Goal: Task Accomplishment & Management: Use online tool/utility

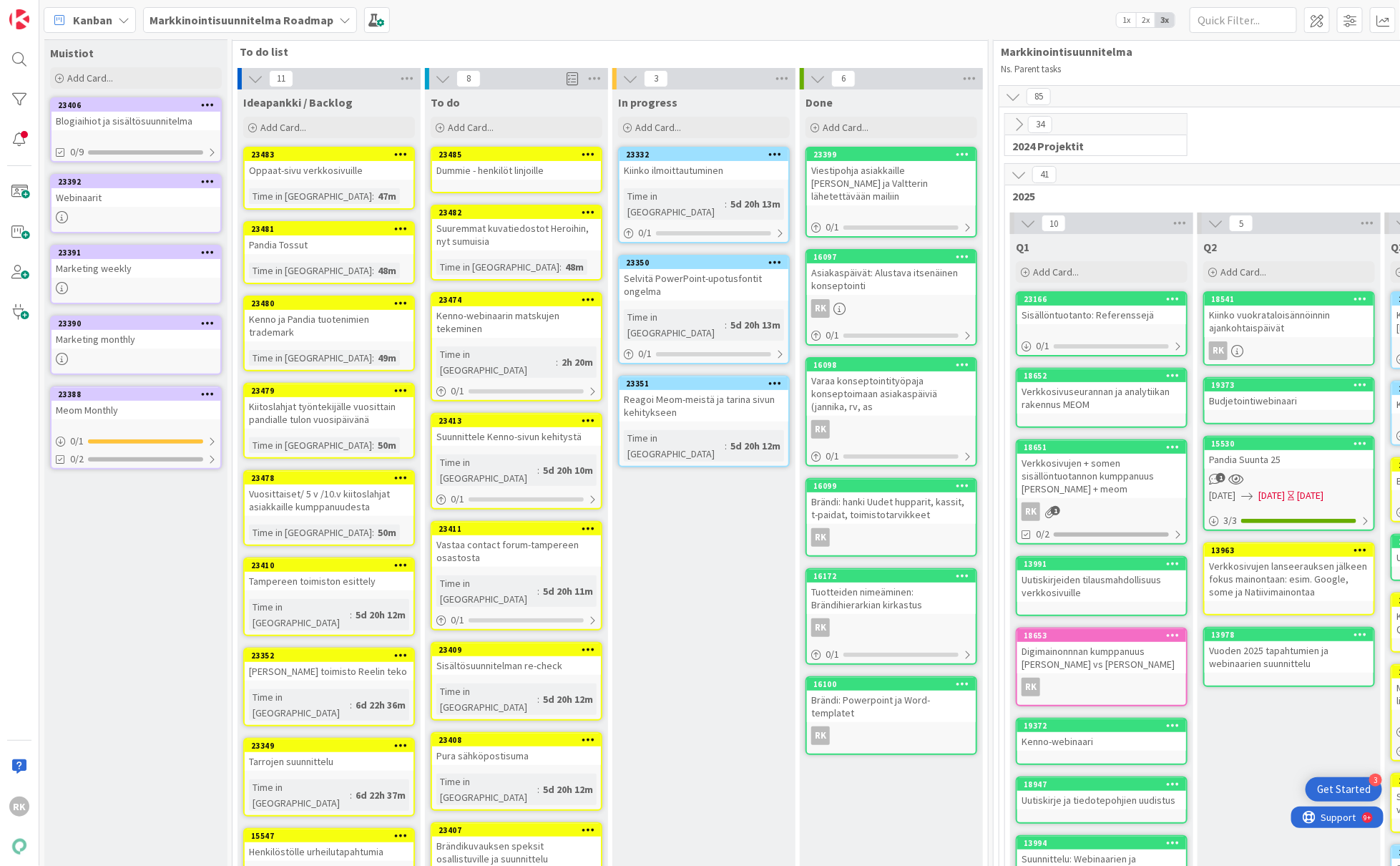
scroll to position [15, 0]
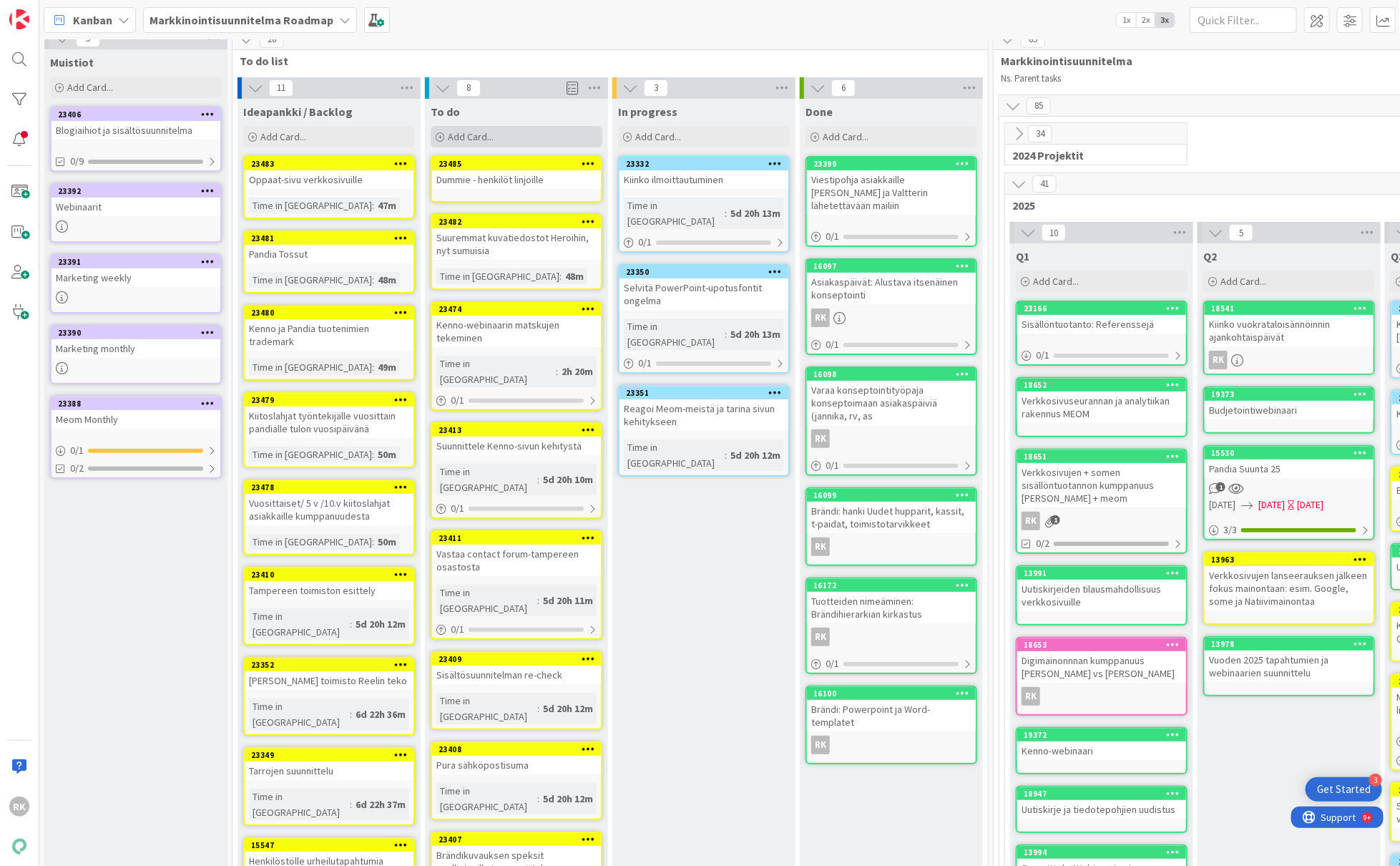
click at [478, 140] on span "Add Card..." at bounding box center [471, 137] width 46 height 13
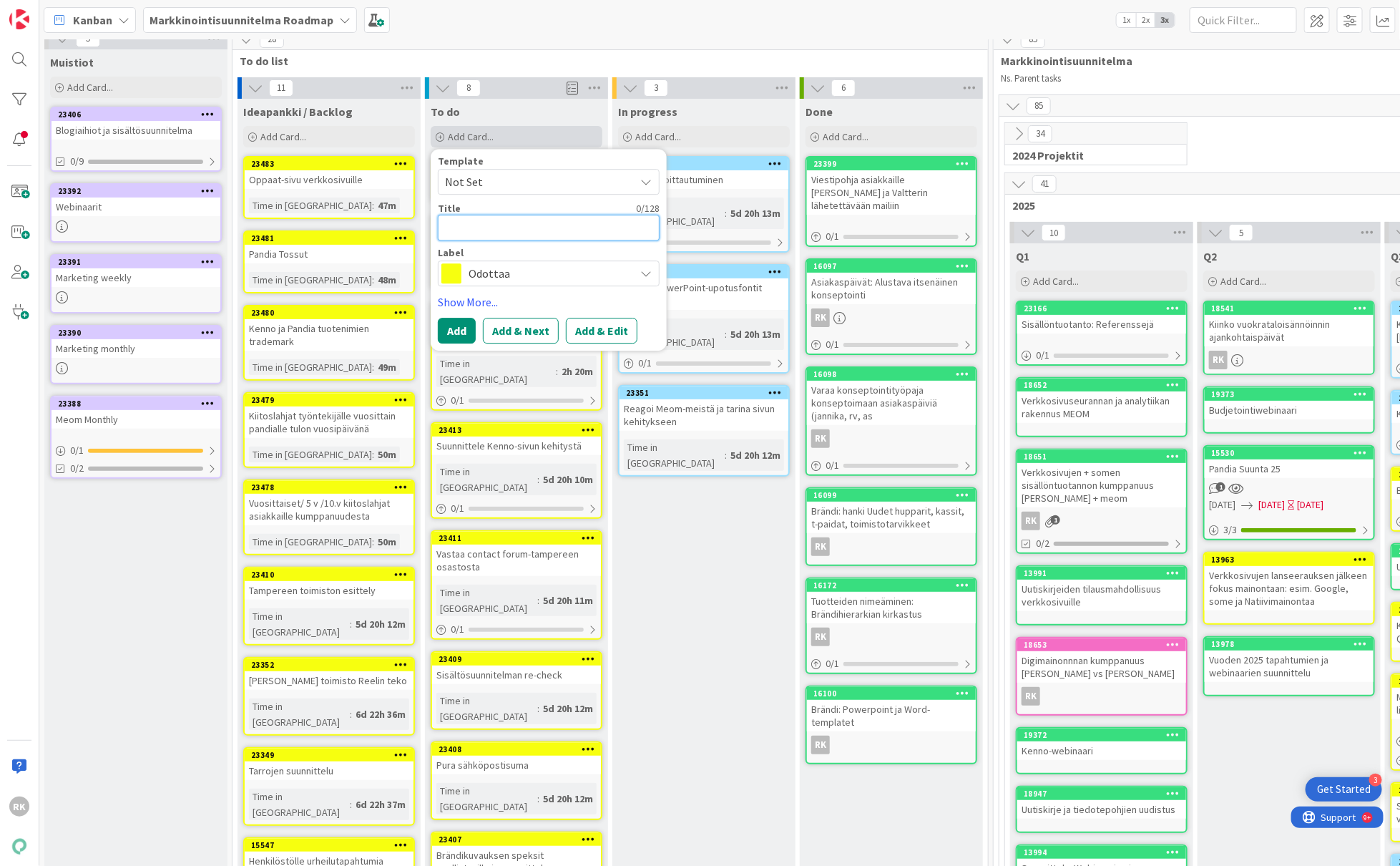
type textarea "C"
type textarea "x"
type textarea "Ca"
type textarea "x"
type textarea "Cal"
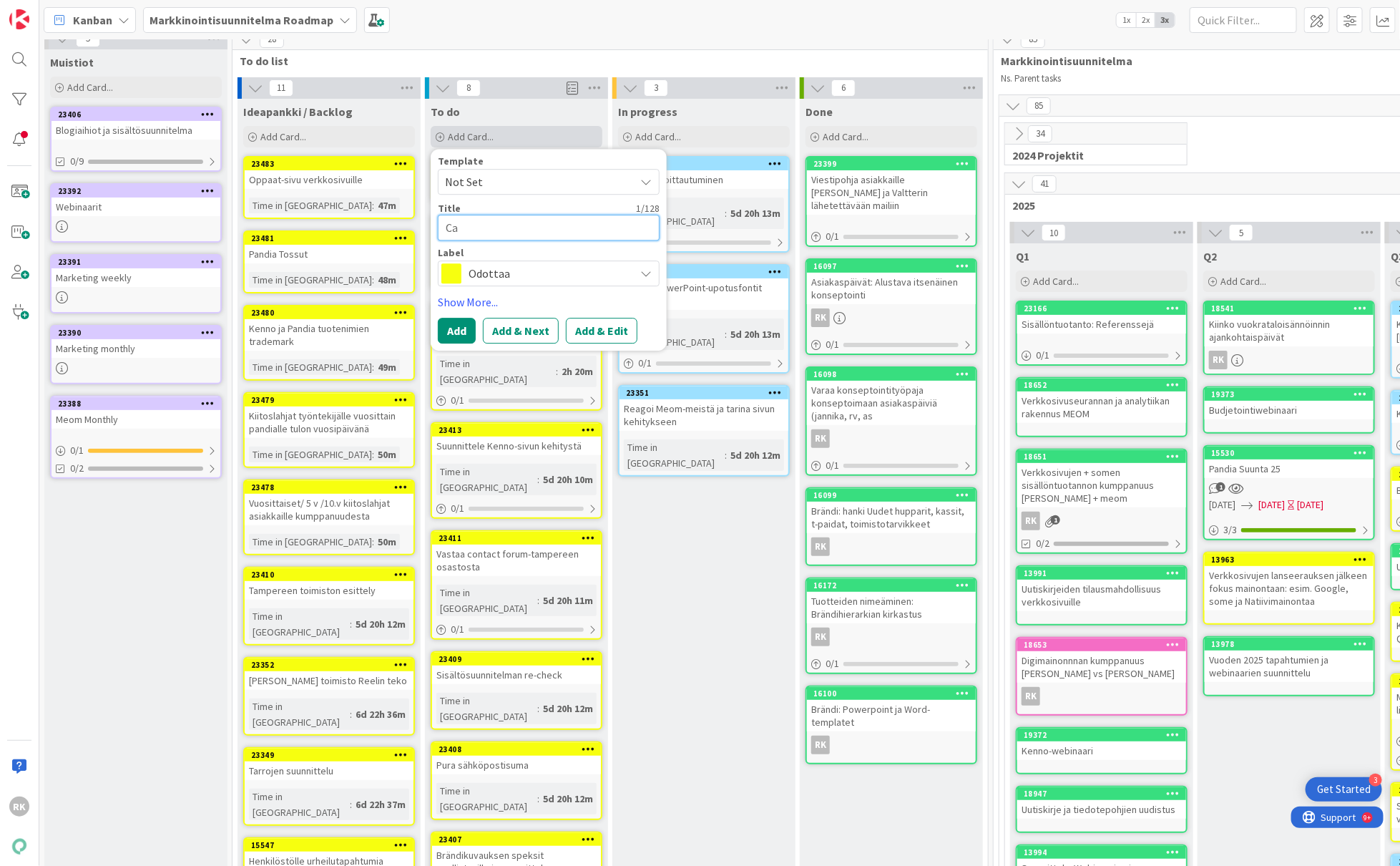
type textarea "x"
type textarea "[PERSON_NAME]"
type textarea "x"
type textarea "Calern"
type textarea "x"
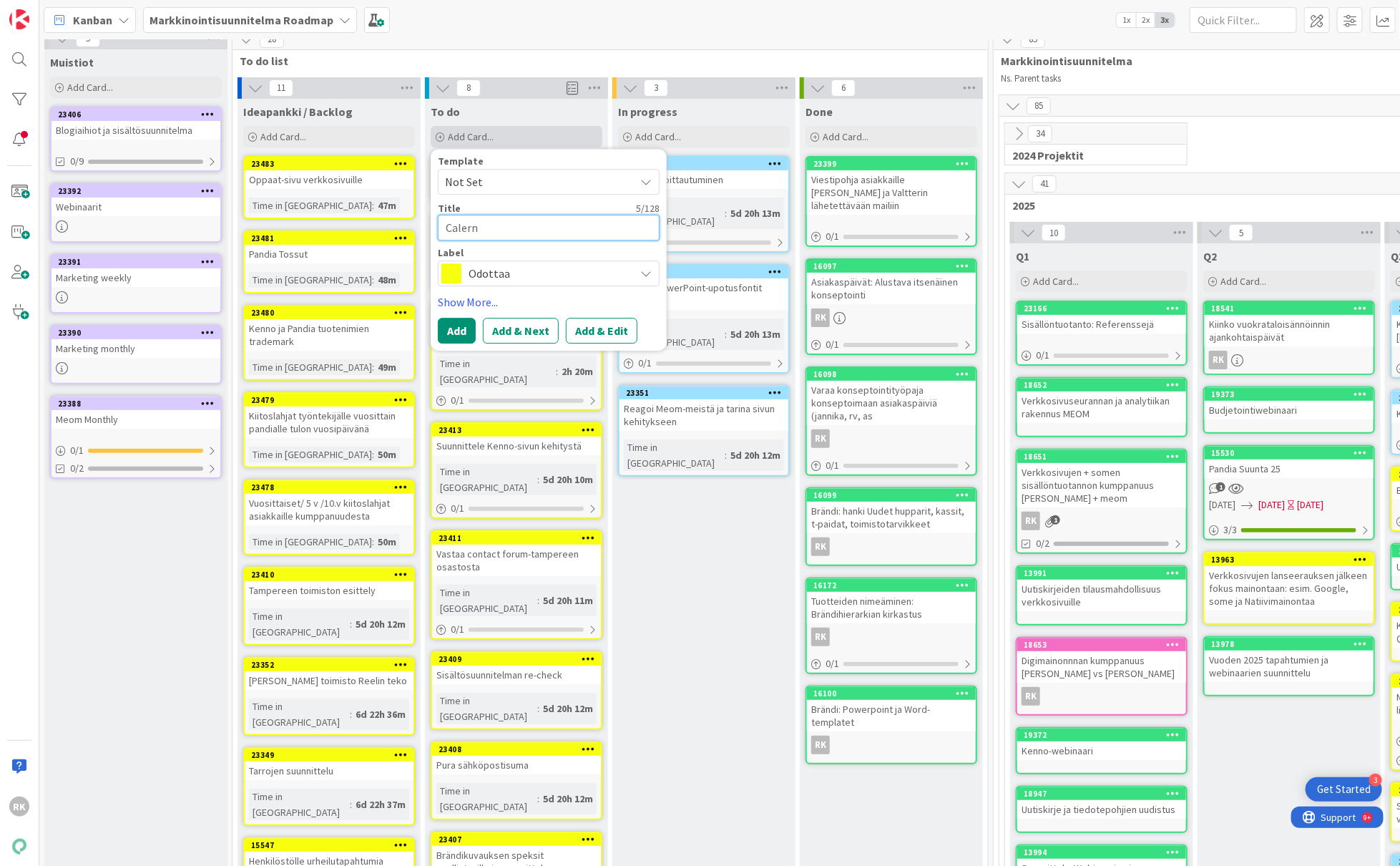
type textarea "[PERSON_NAME]"
type textarea "x"
type textarea "Cale"
type textarea "x"
type textarea "Calen"
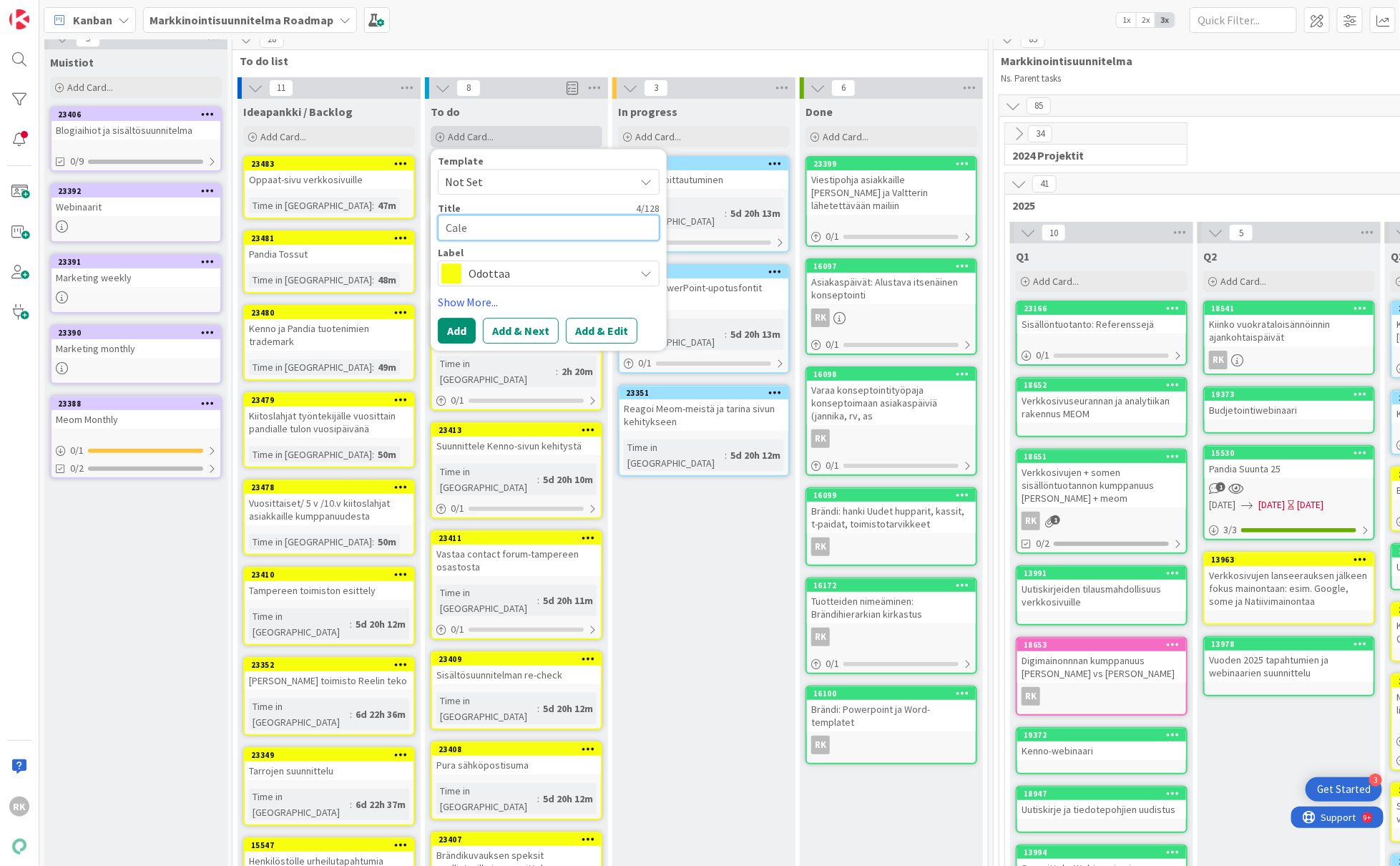
type textarea "x"
type textarea "Calenl"
type textarea "x"
type textarea "Calen"
type textarea "x"
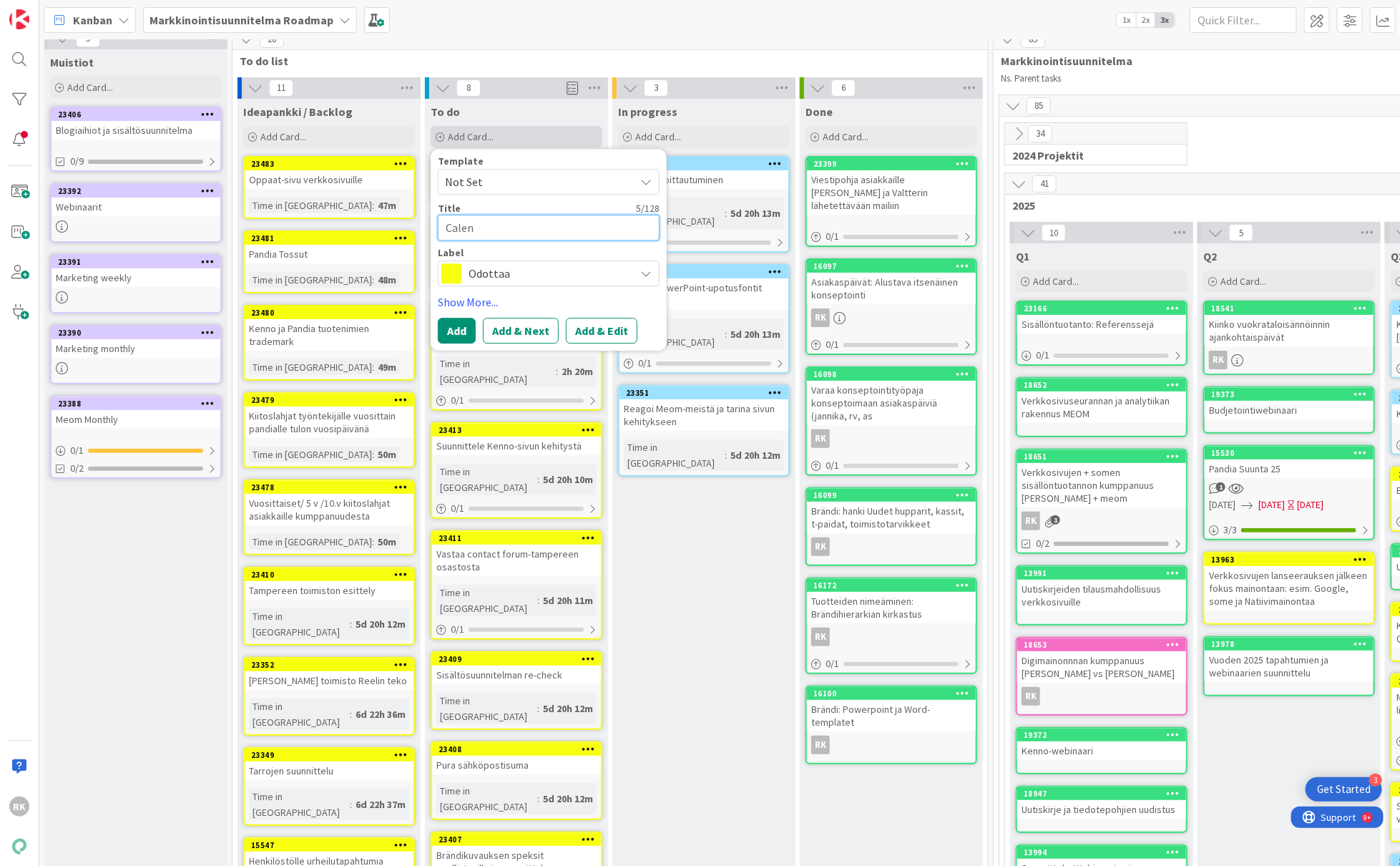
type textarea "Calend"
type textarea "x"
type textarea "Calendl"
type textarea "x"
type textarea "Calendly"
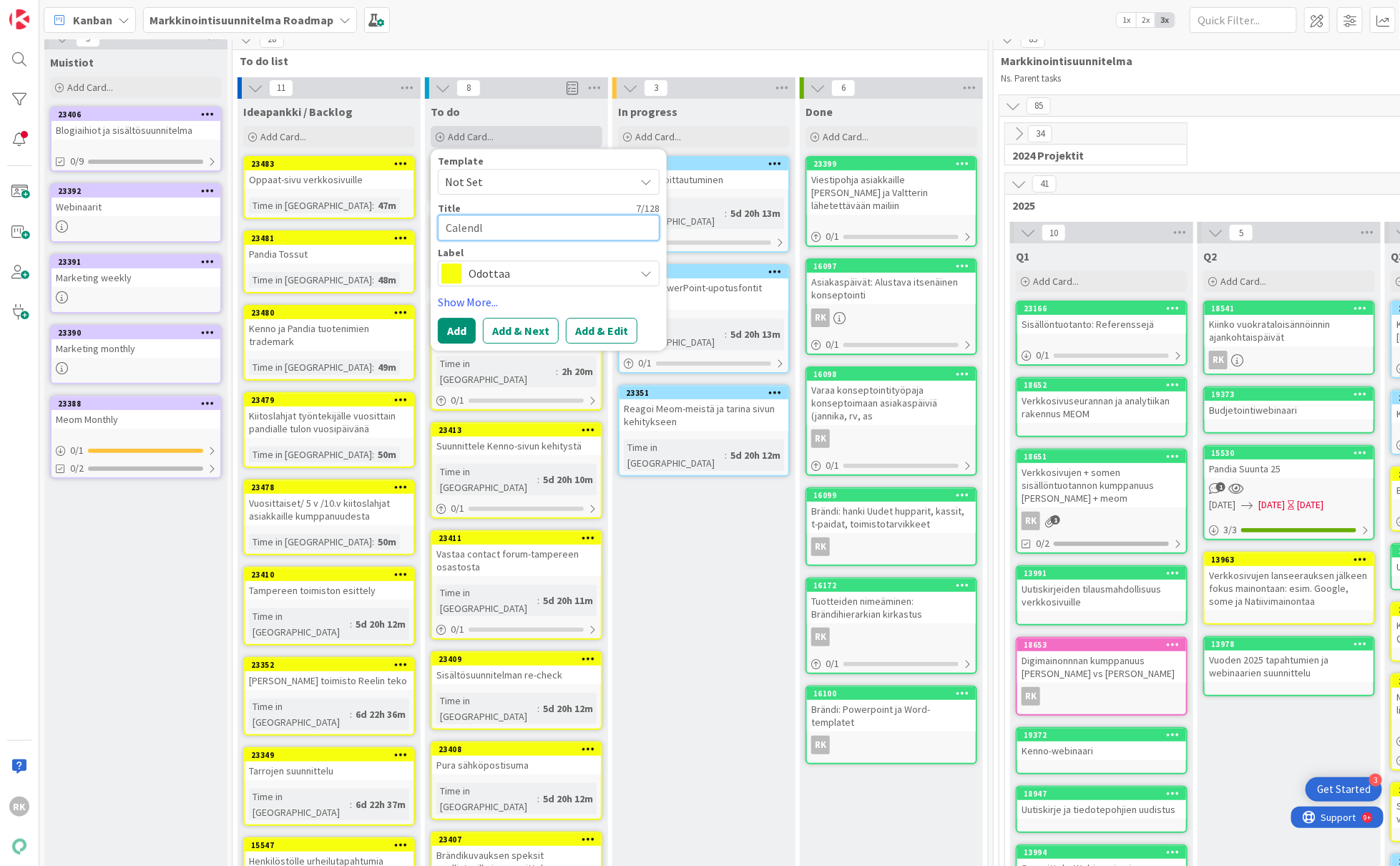
type textarea "x"
type textarea "Calendly-"
type textarea "x"
type textarea "Calendly-"
type textarea "x"
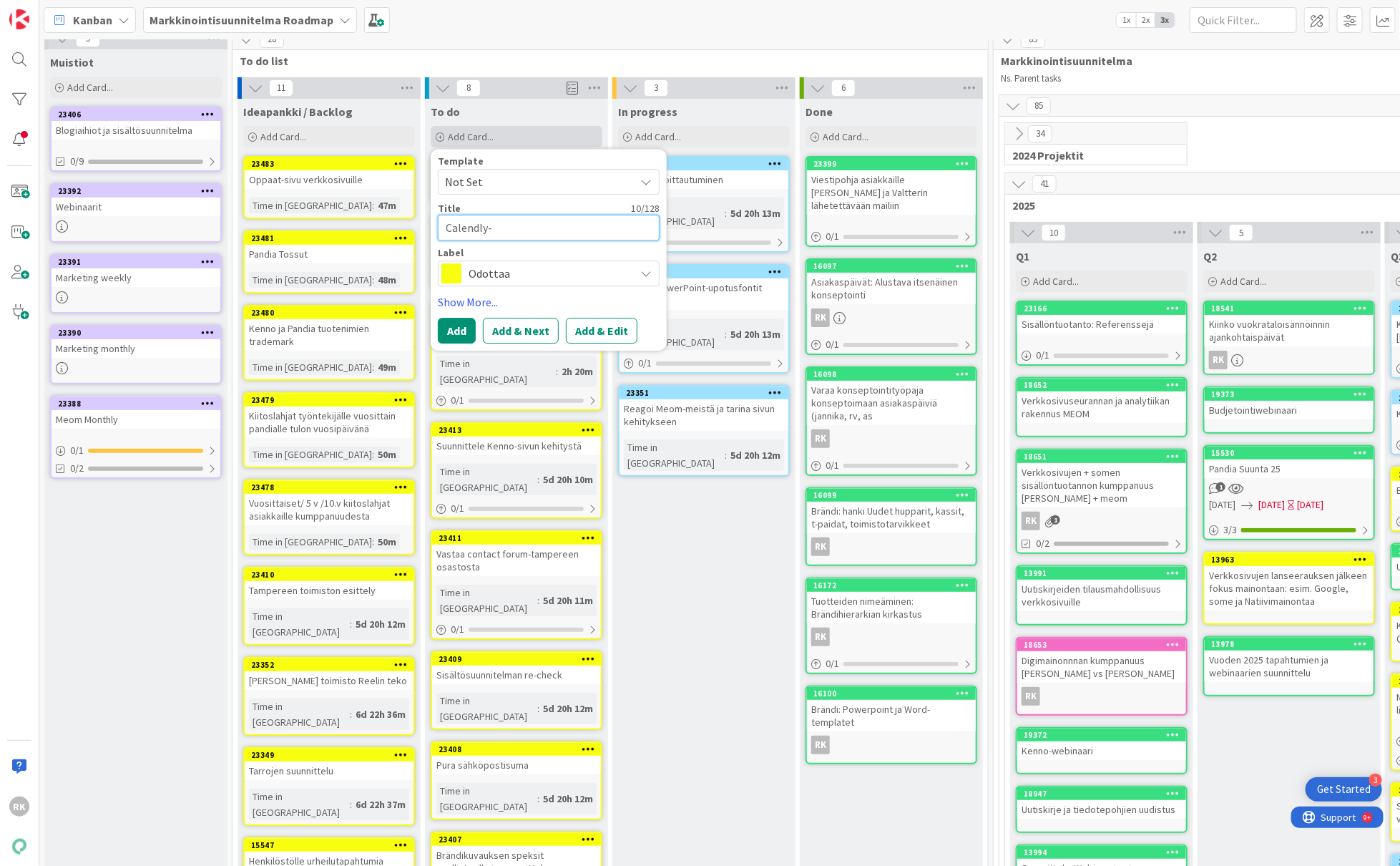
type textarea "Calendly- t"
type textarea "x"
type textarea "Calendly-"
type textarea "x"
type textarea "Calendly-"
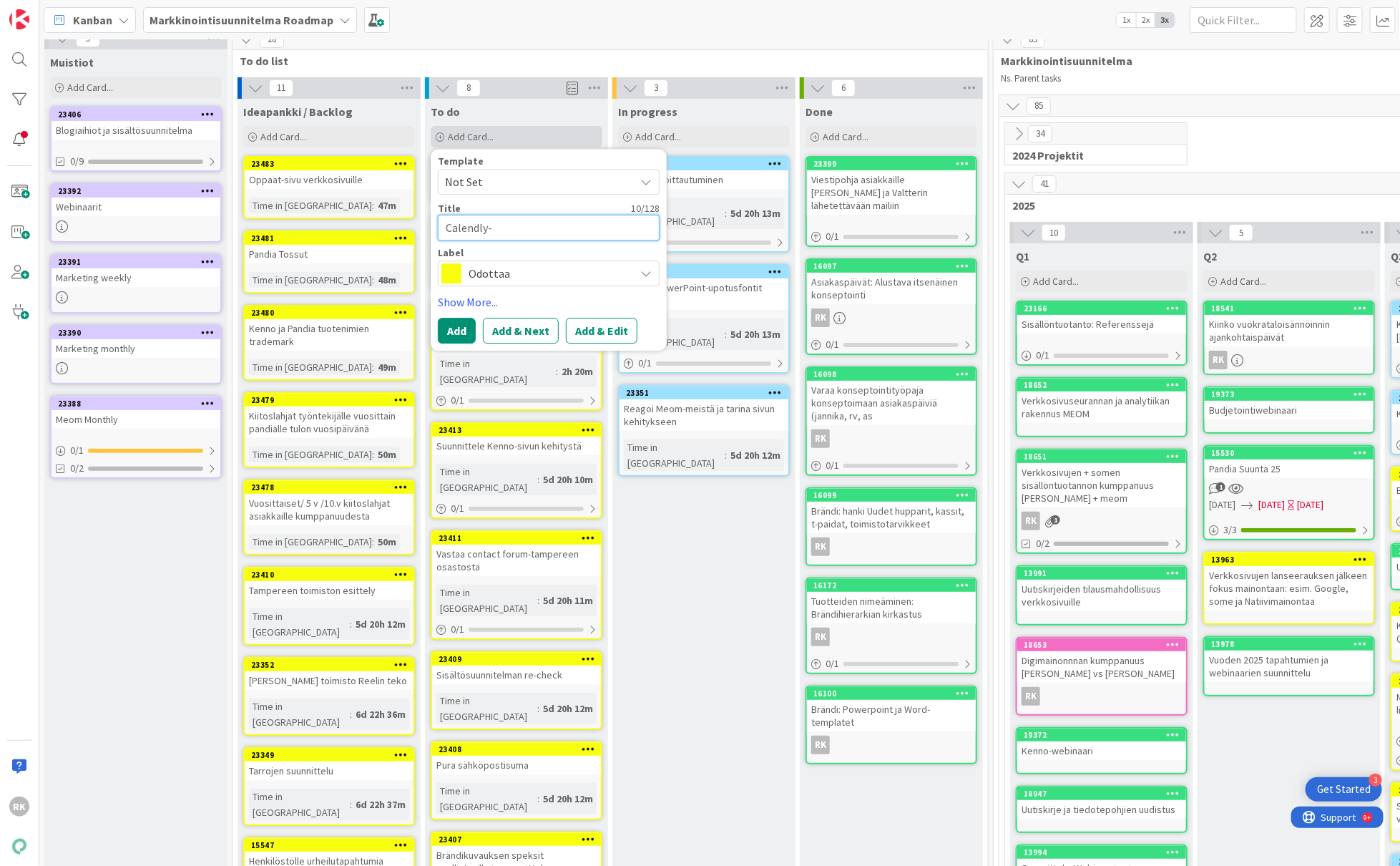
type textarea "x"
type textarea "Calendly-"
type textarea "x"
type textarea "Calendly- v"
type textarea "x"
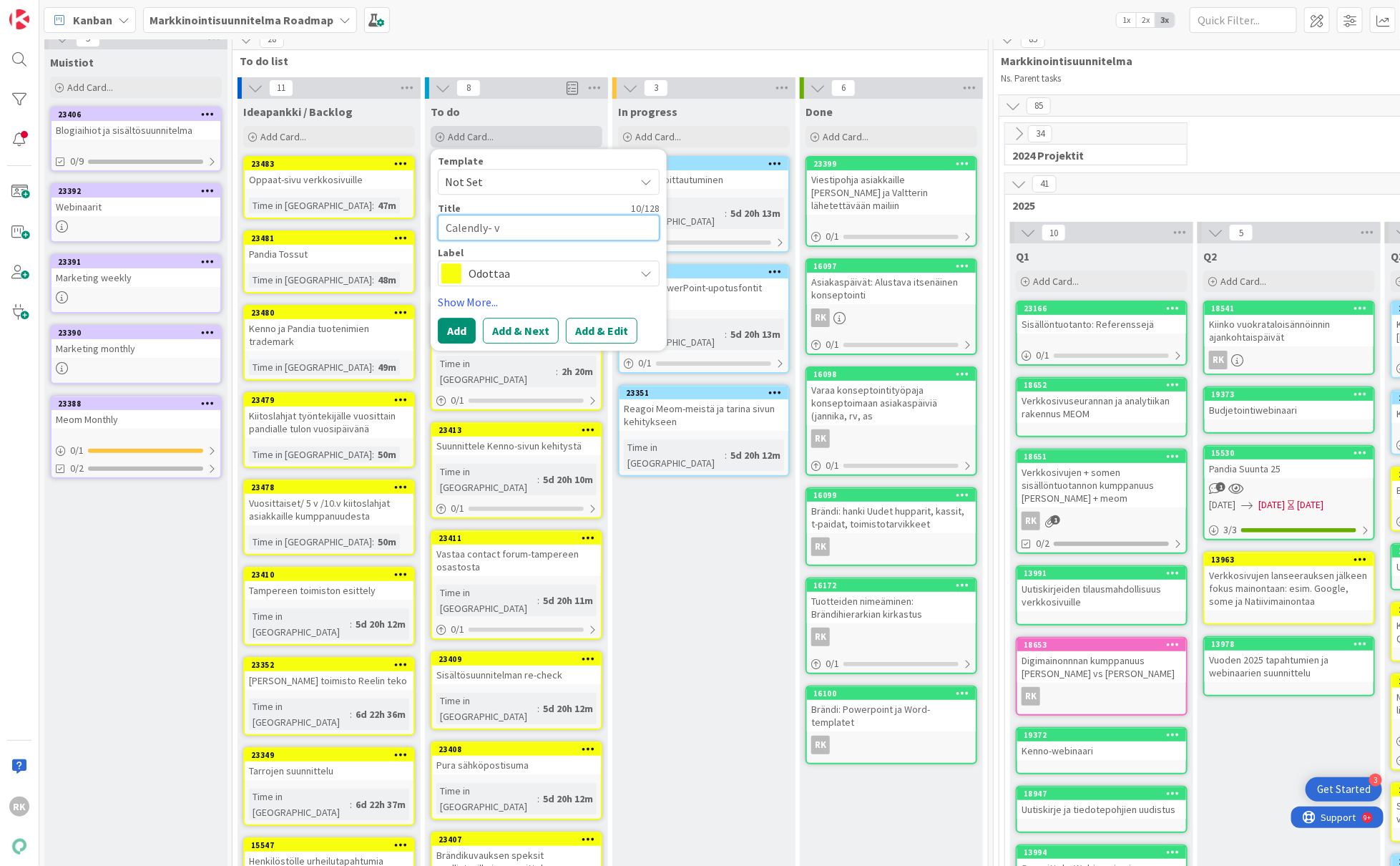
type textarea "Calendly- va"
type textarea "x"
type textarea "Calendly- var"
type textarea "x"
type textarea "Calendly- vara"
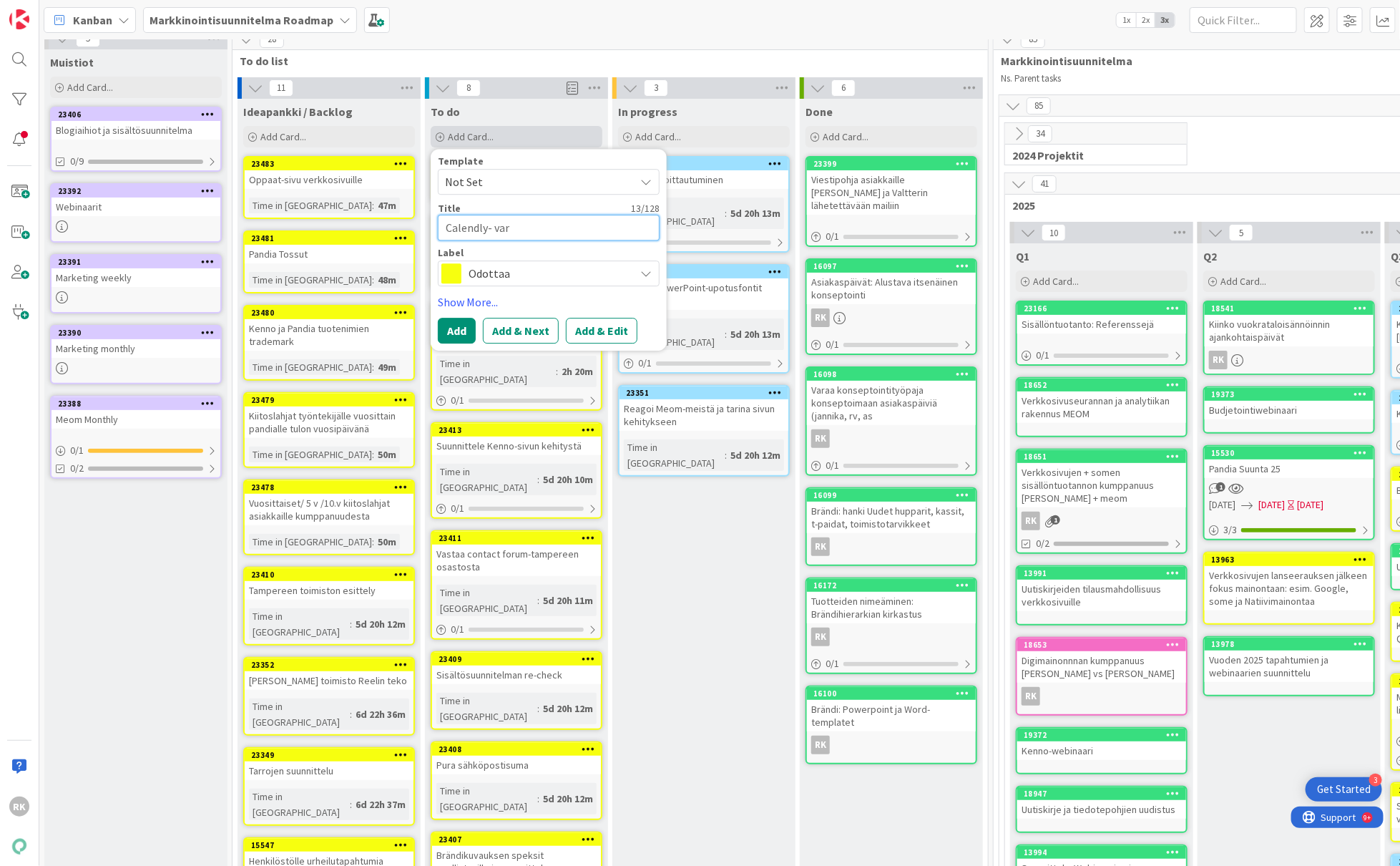
type textarea "x"
type textarea "Calendly- varau"
type textarea "x"
type textarea "Calendly- varaus"
type textarea "x"
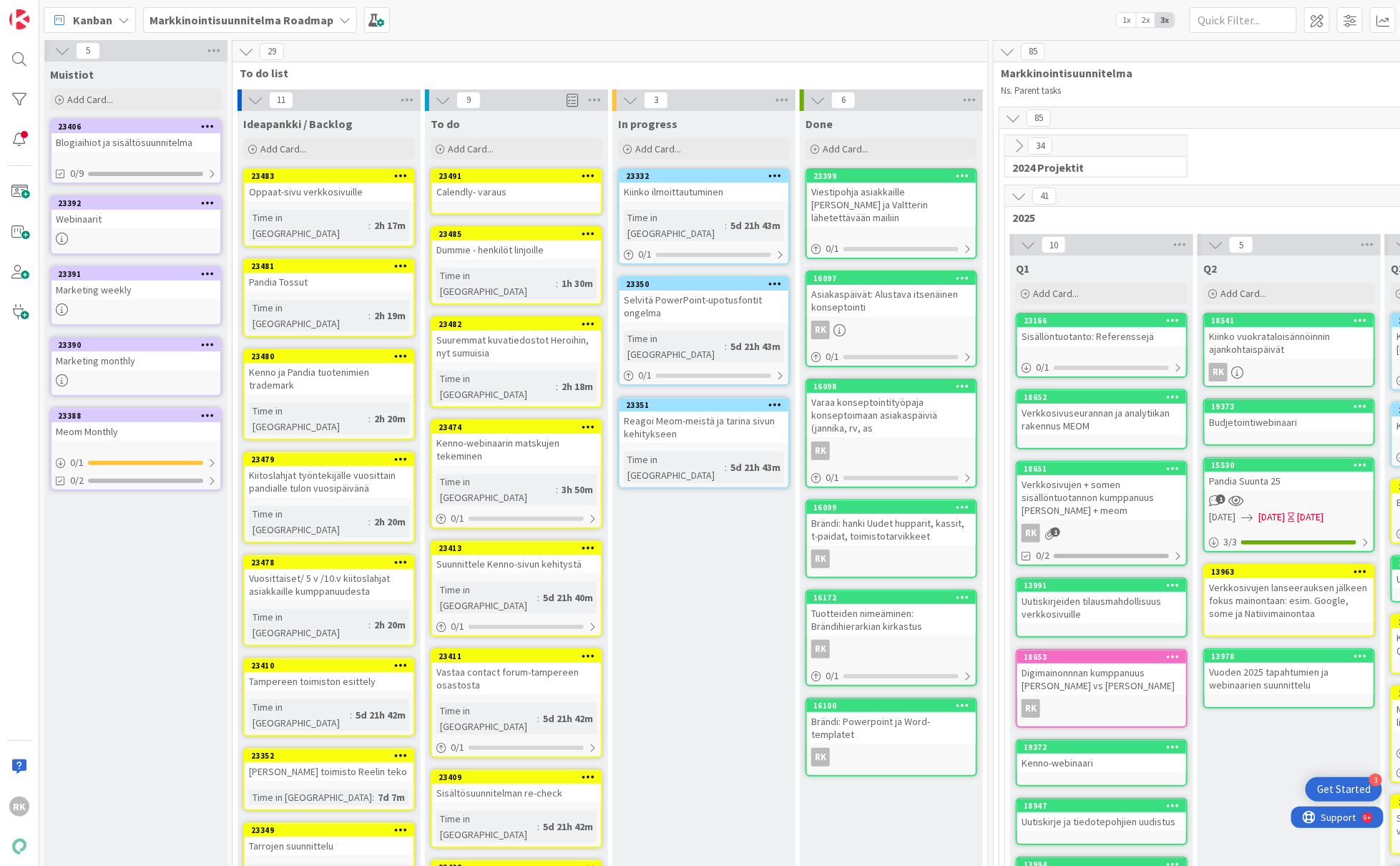
scroll to position [7, 0]
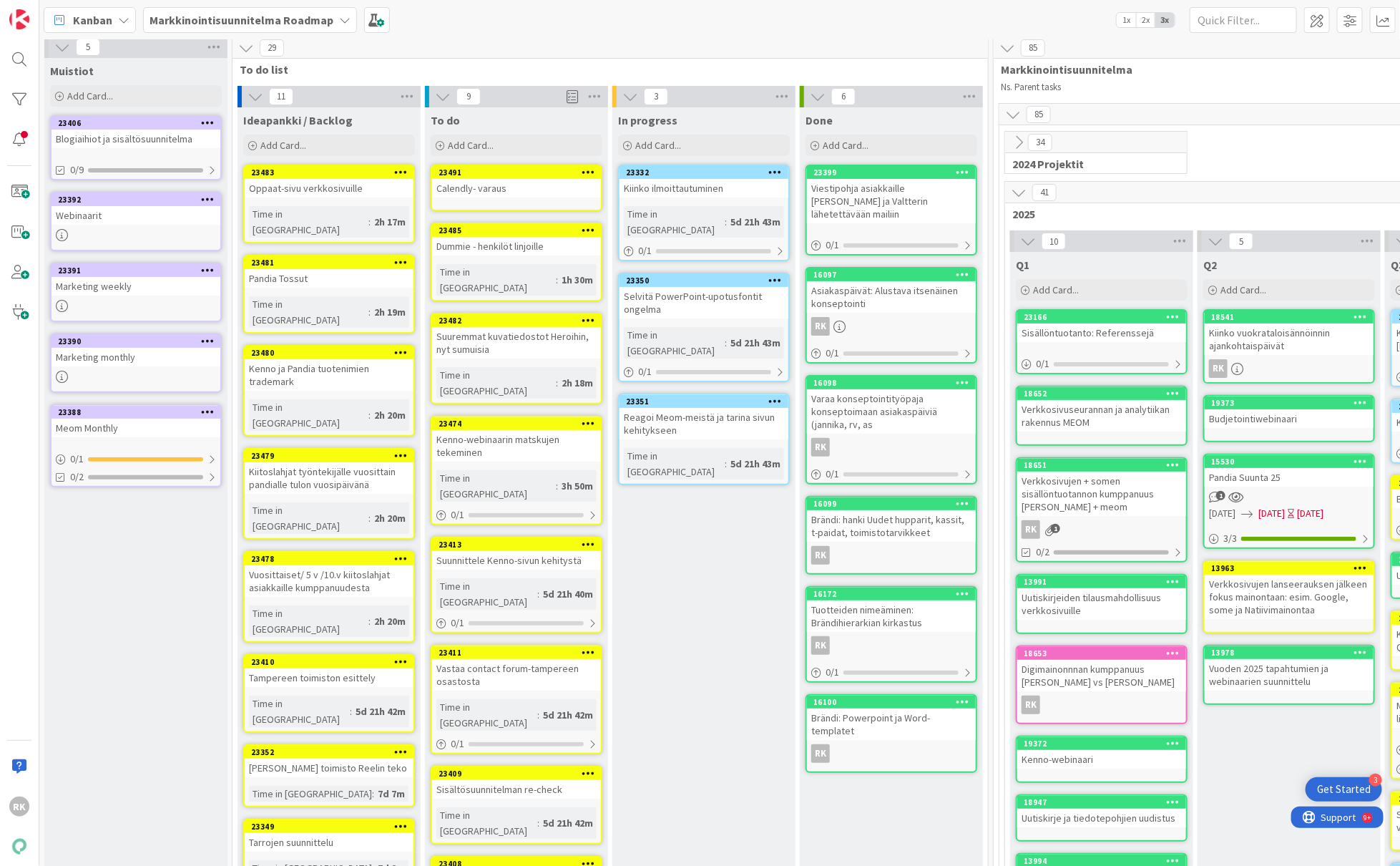
click at [720, 287] on div "Selvitä PowerPoint-upotusfontit ongelma" at bounding box center [704, 303] width 169 height 31
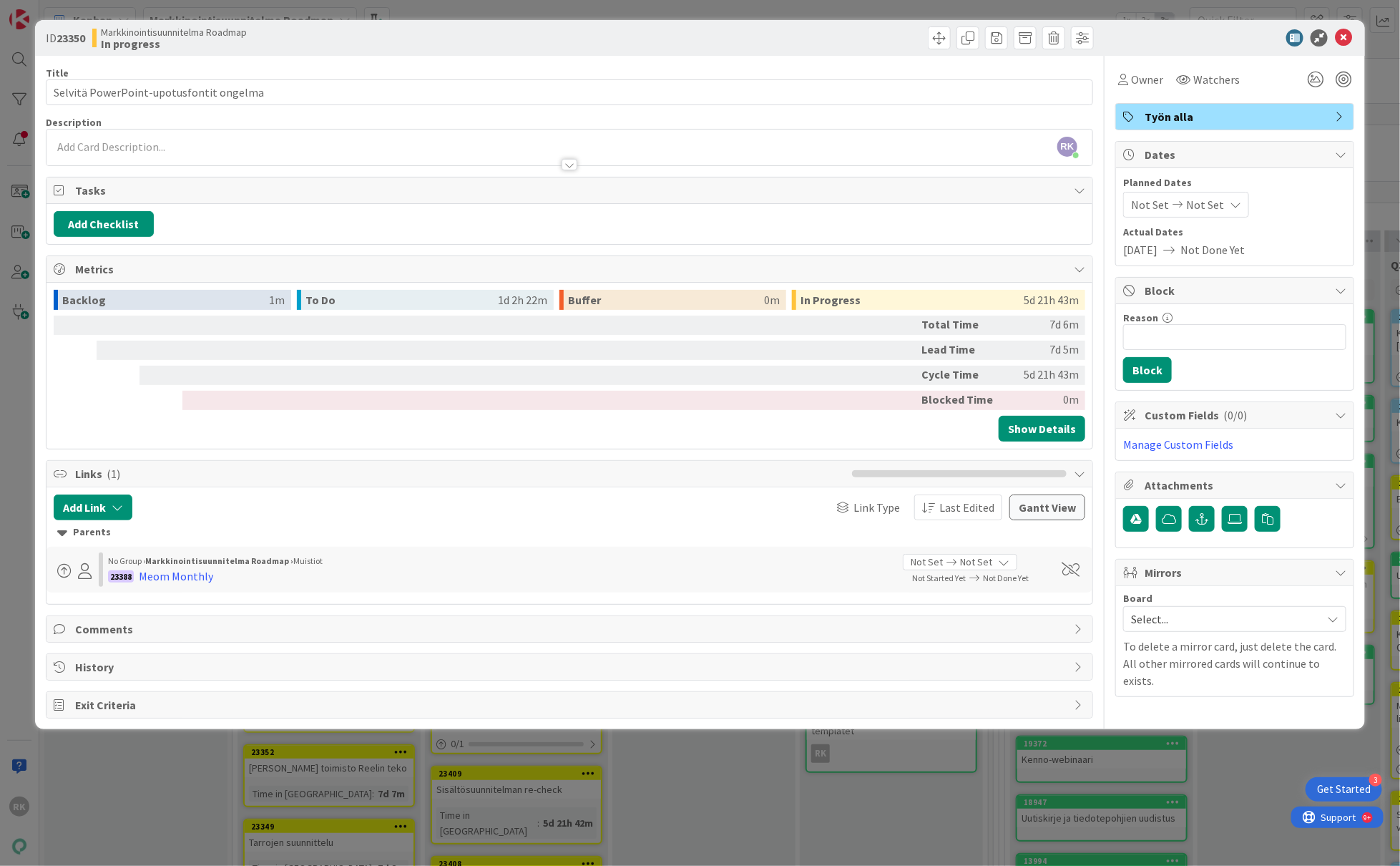
click at [1340, 38] on icon at bounding box center [1343, 37] width 17 height 17
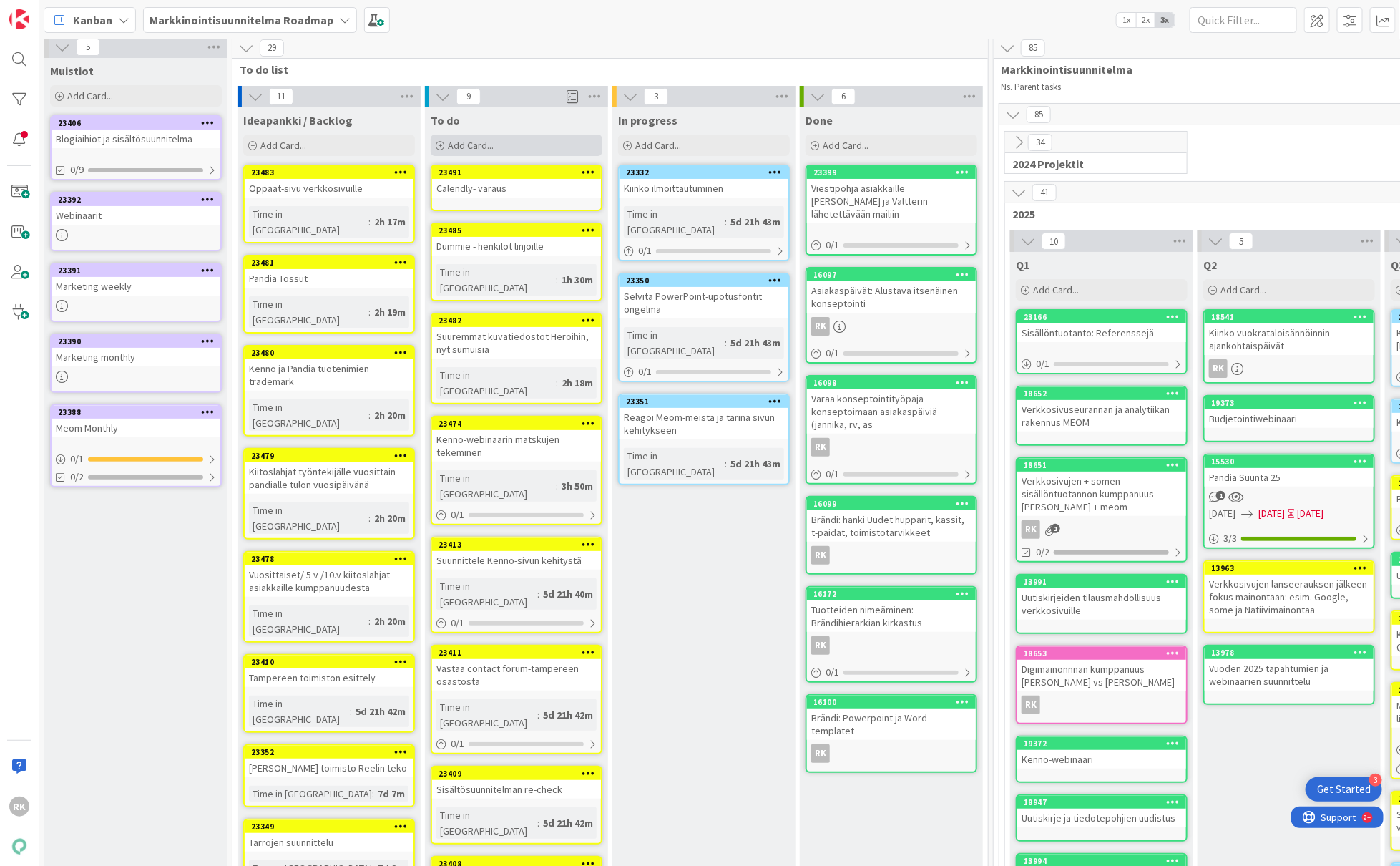
click at [477, 148] on span "Add Card..." at bounding box center [471, 145] width 46 height 13
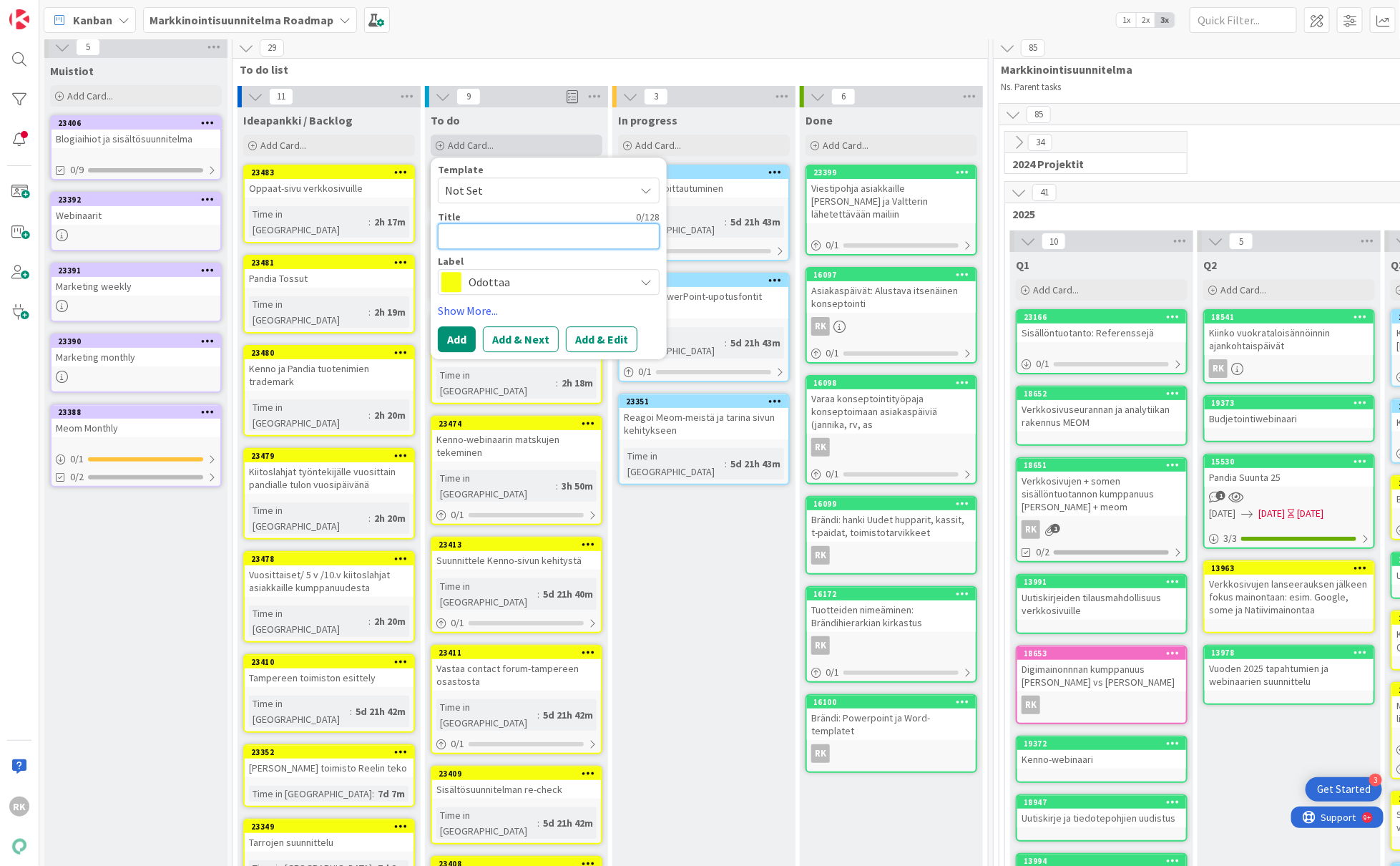
type textarea "K"
type textarea "x"
type textarea "Ko"
type textarea "x"
type textarea "Kom"
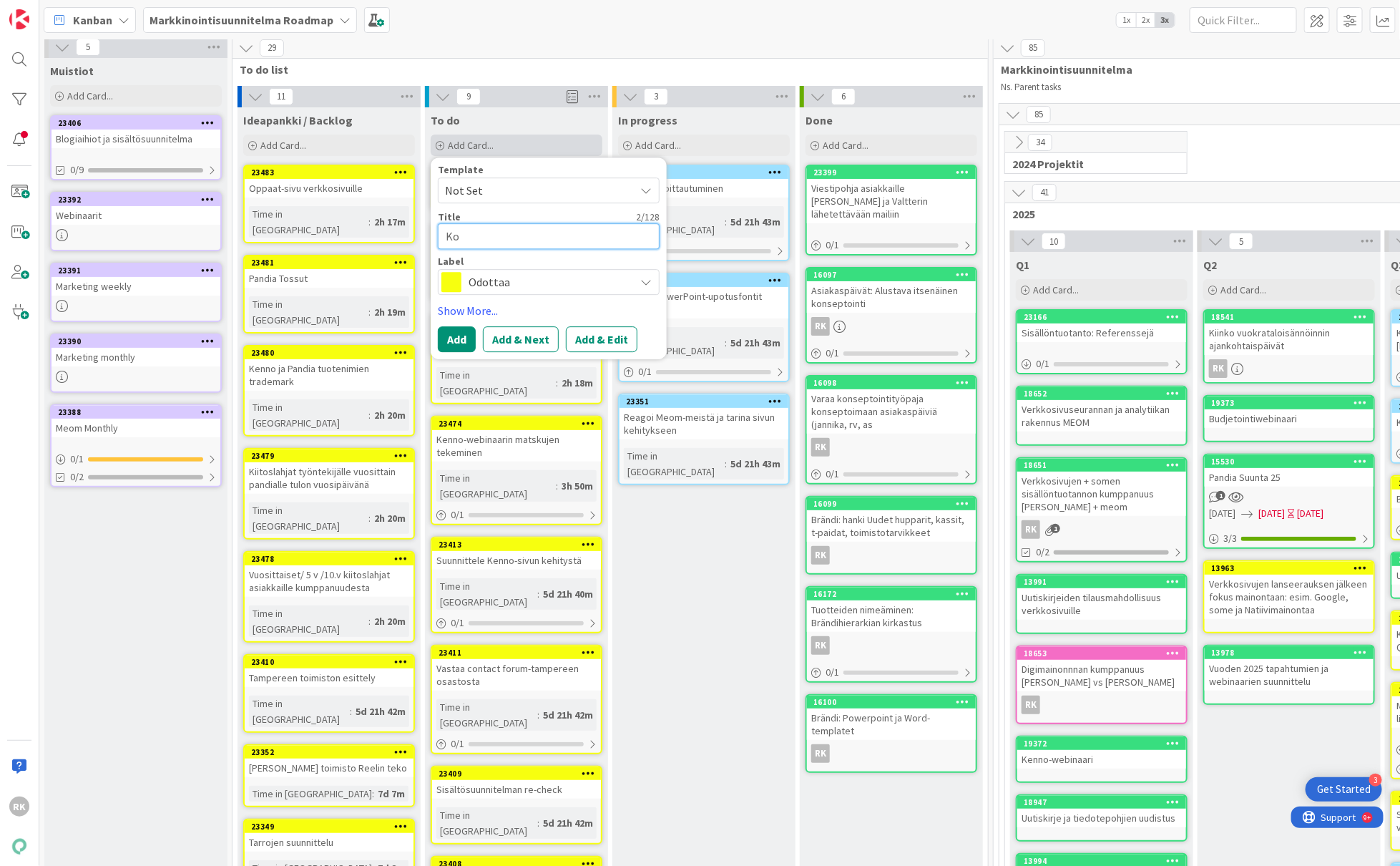
type textarea "x"
type textarea "Komm"
type textarea "x"
type textarea "Komme"
type textarea "x"
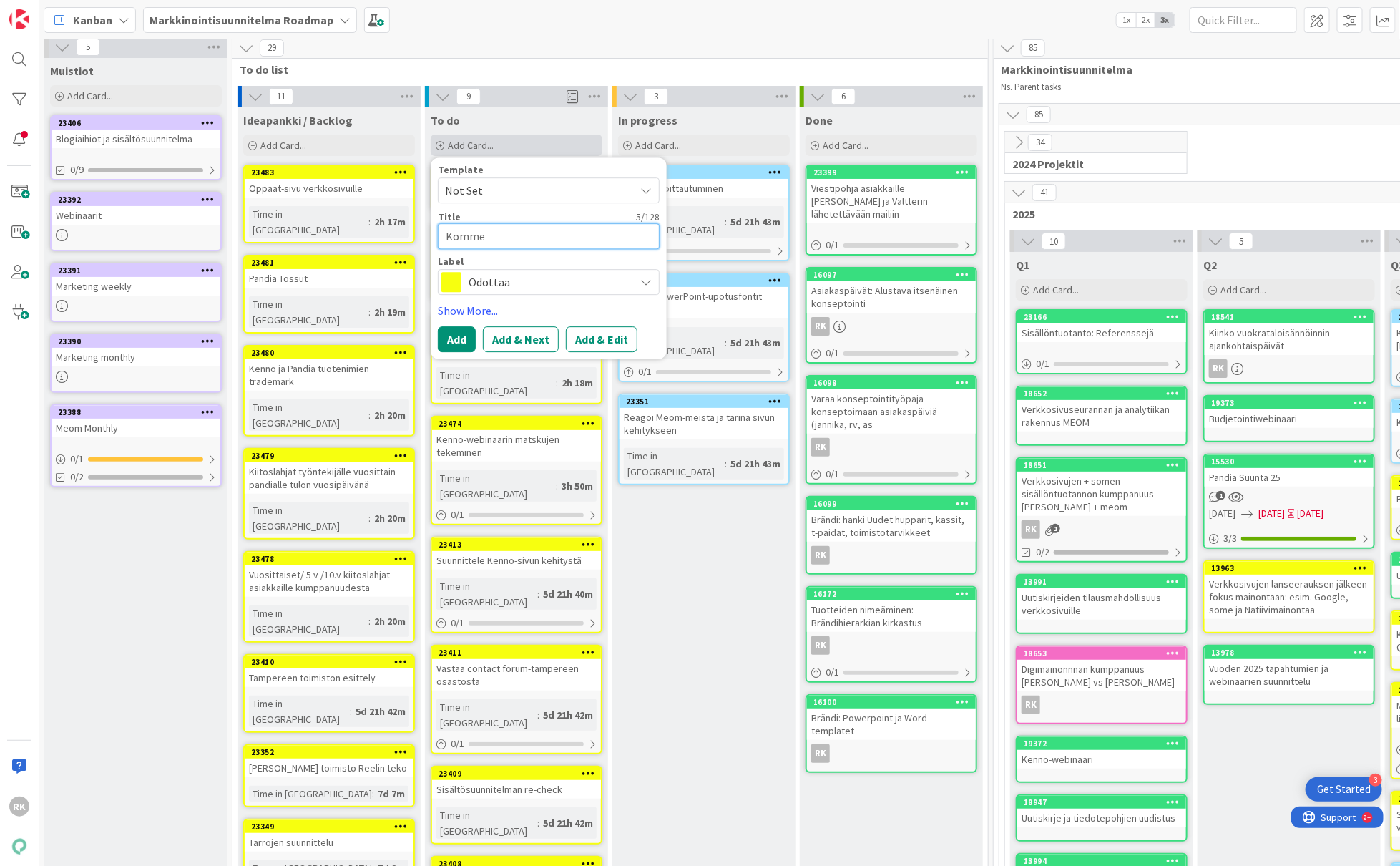
type textarea "Kommen"
type textarea "x"
type textarea "Komment"
type textarea "x"
type textarea "Kommento"
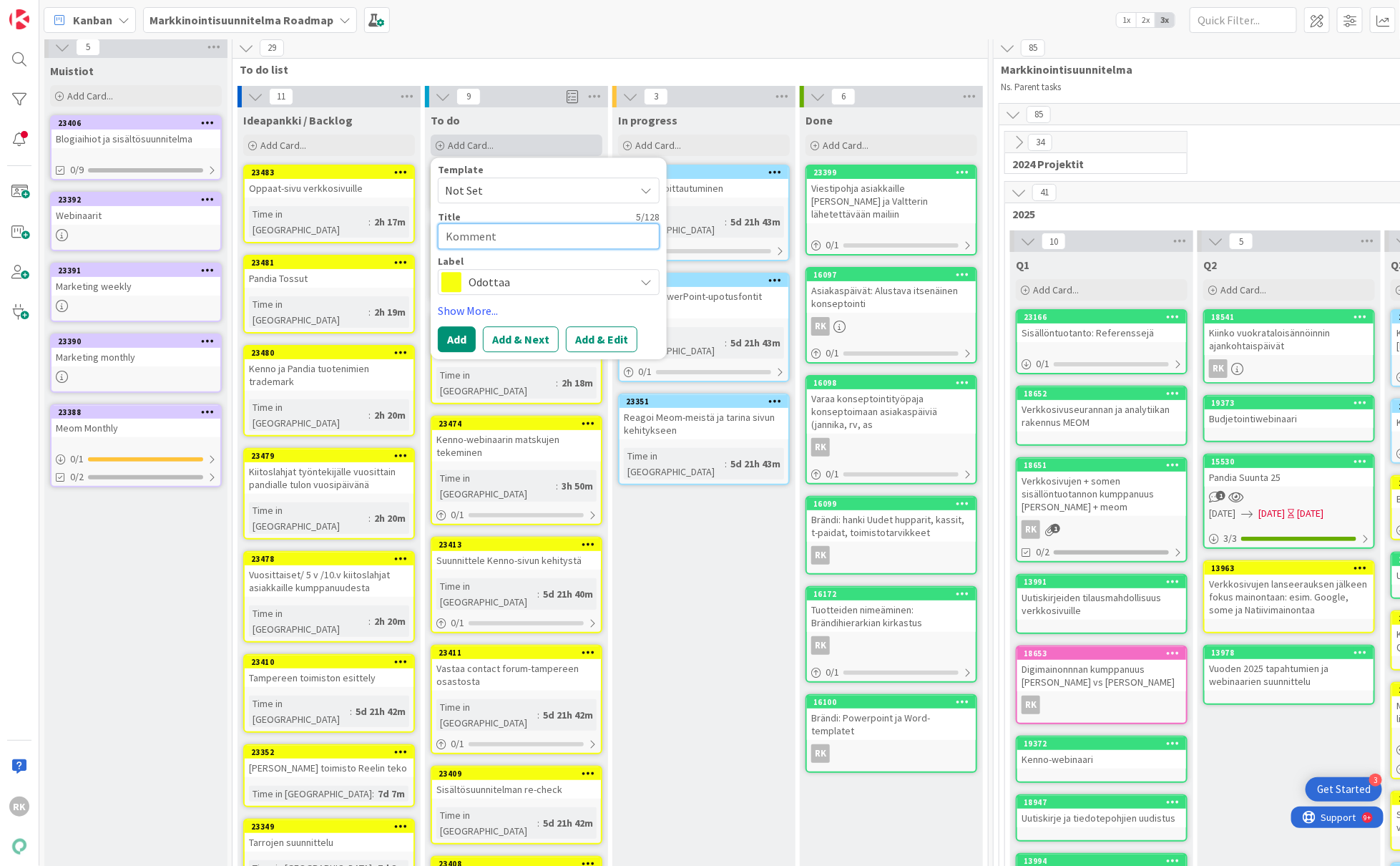
type textarea "x"
type textarea "Kommentoi"
type textarea "x"
type textarea "Kommentoi"
type textarea "x"
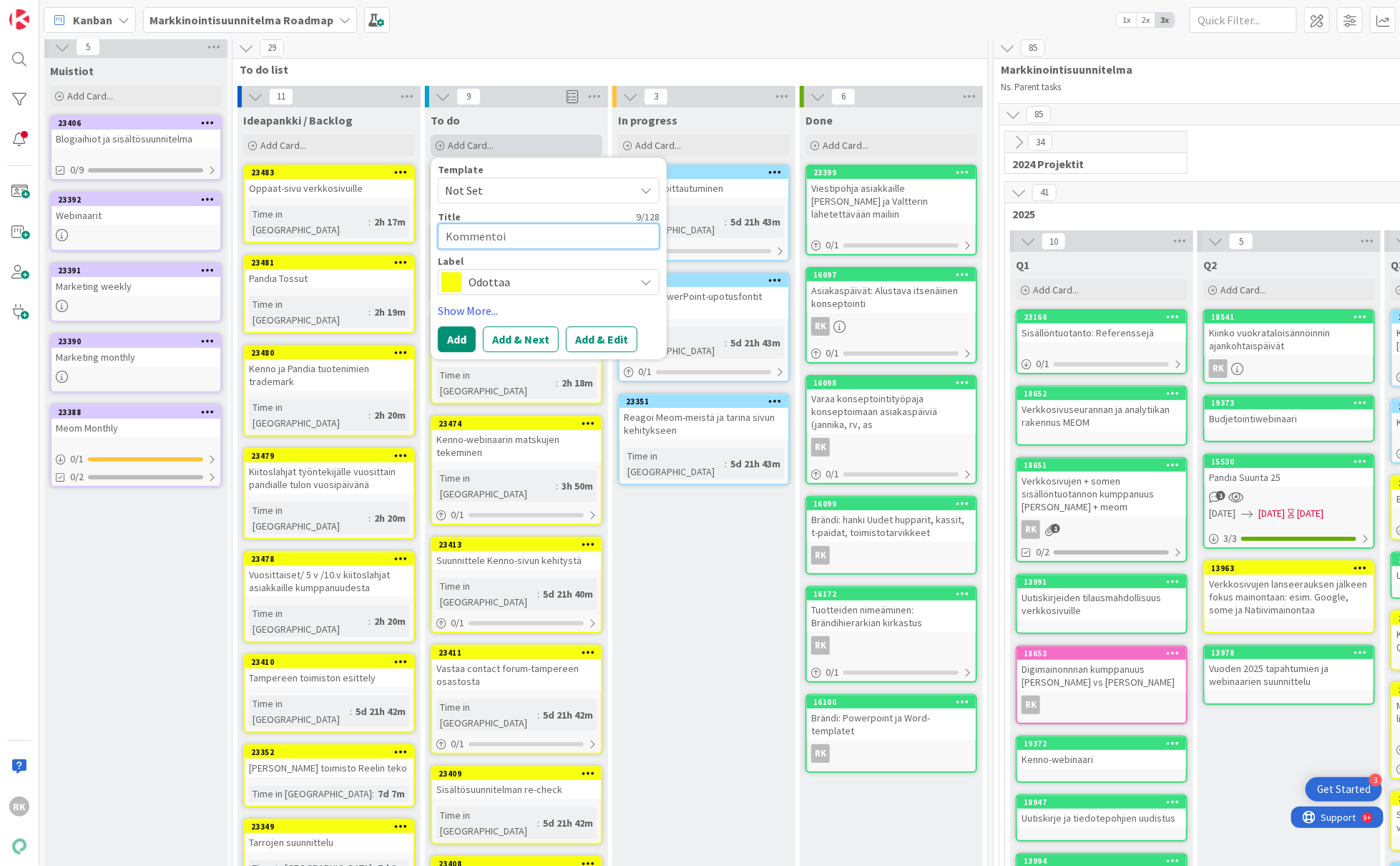
type textarea "Kommentoi b"
type textarea "x"
type textarea "Kommentoi base"
type textarea "x"
type textarea "Kommentoi basec"
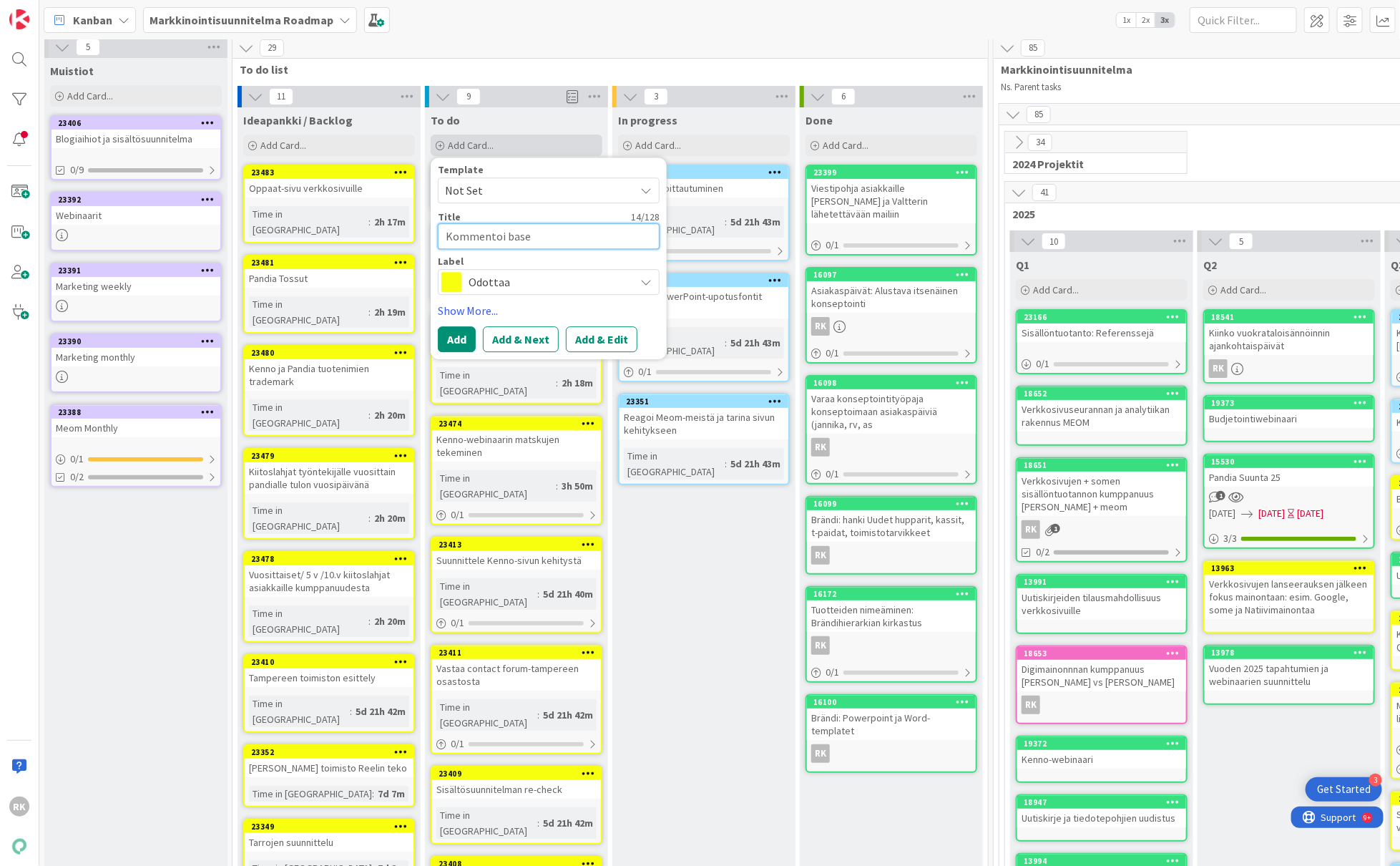
type textarea "x"
type textarea "Kommentoi baseca"
type textarea "x"
type textarea "Kommentoi basecam"
type textarea "x"
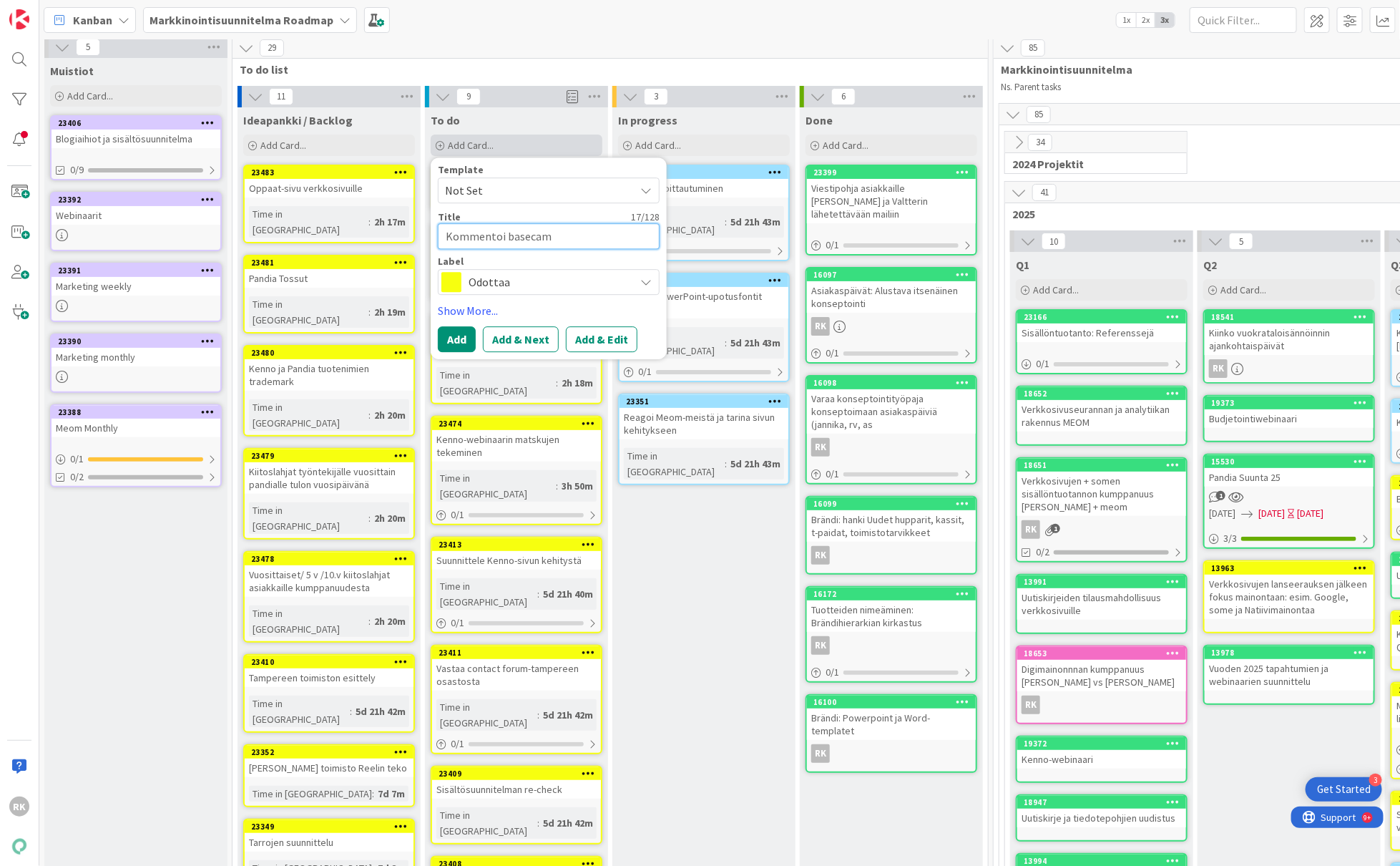
type textarea "Kommentoi basecamp"
type textarea "x"
type textarea "Kommentoi basecampi"
type textarea "x"
type textarea "Kommentoi basecampii"
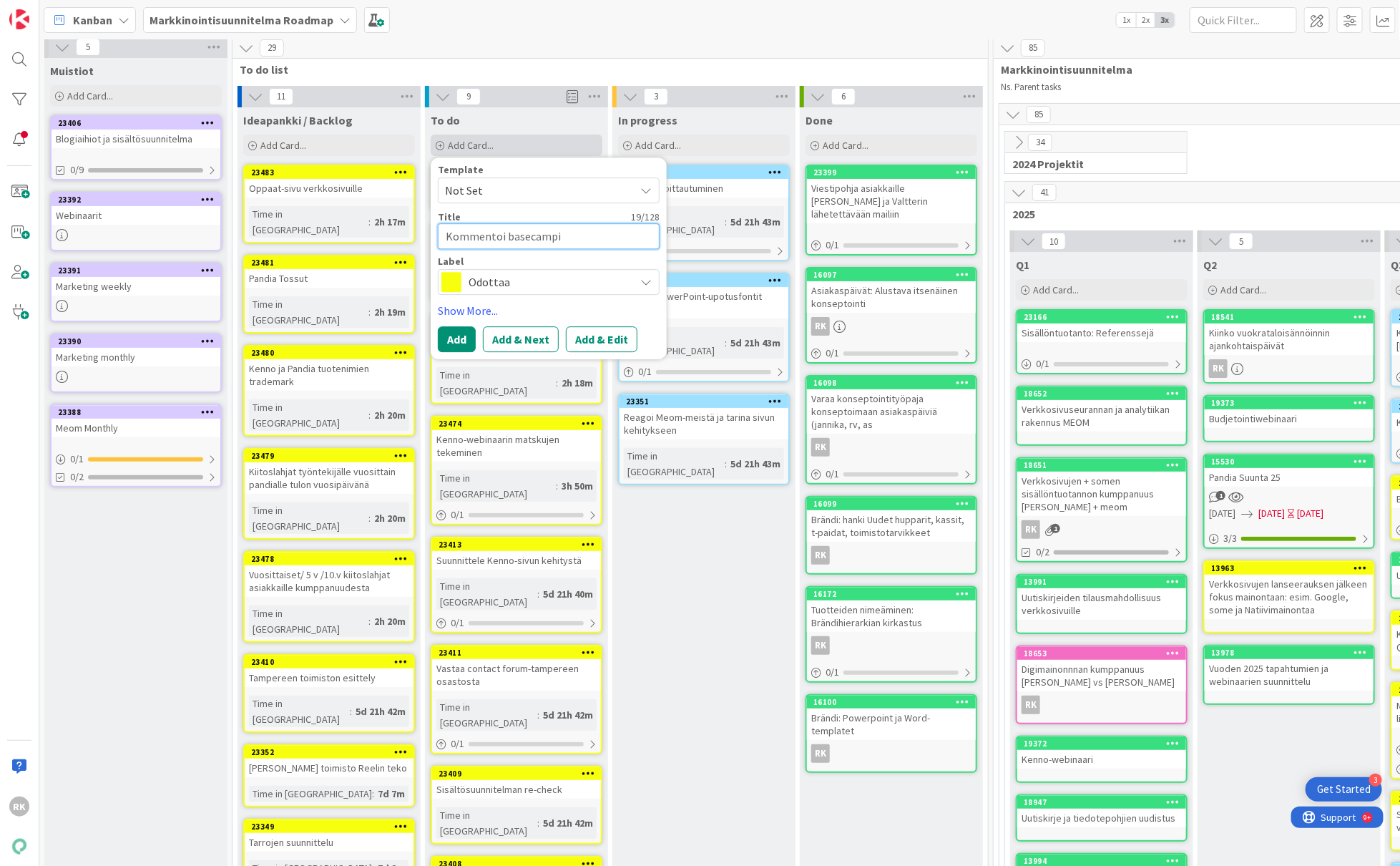
type textarea "x"
type textarea "Kommentoi basecampiin"
type textarea "x"
type textarea "Kommentoi basecampiin"
type textarea "x"
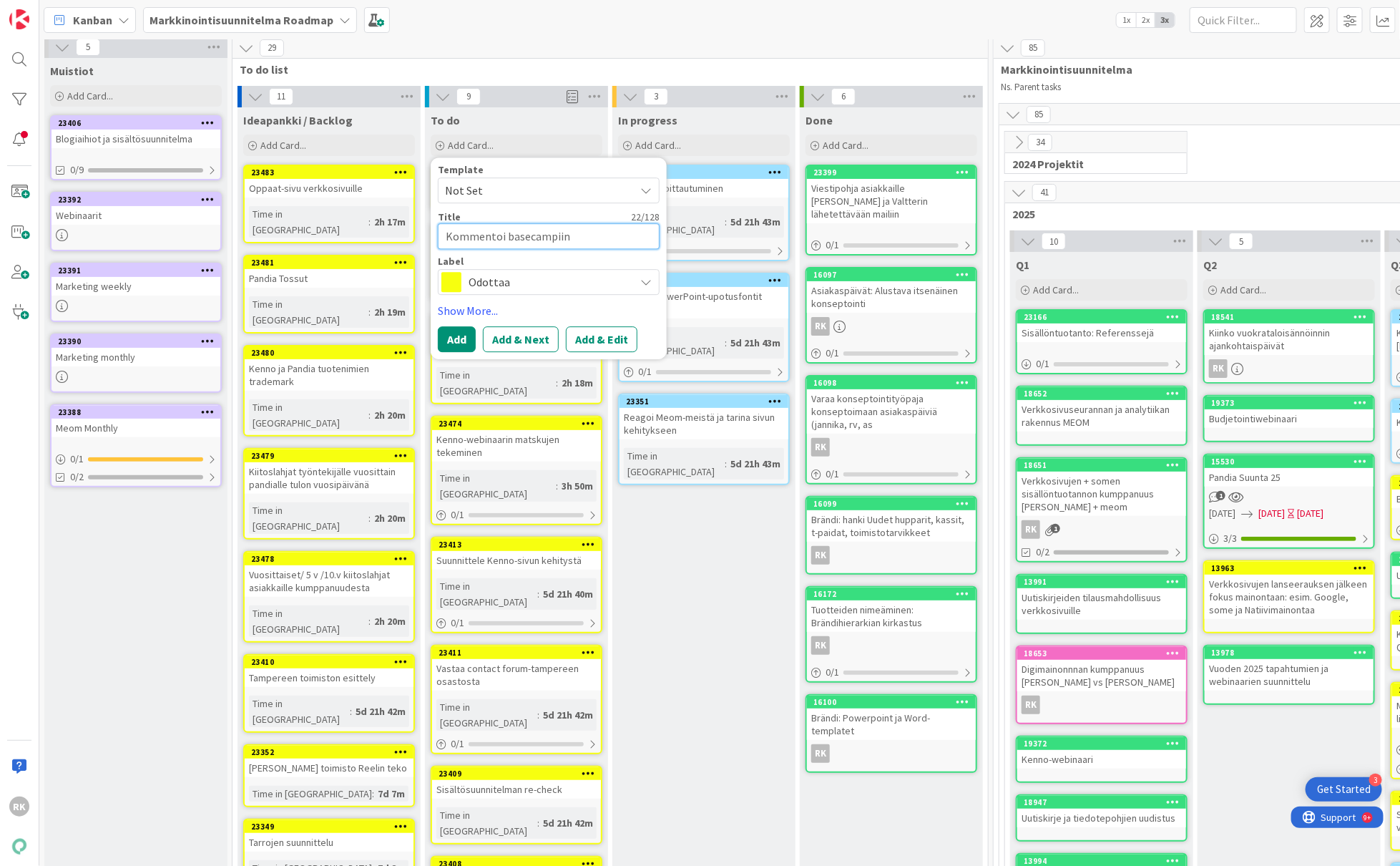
type textarea "Kommentoi basecampiin p"
type textarea "x"
type textarea "Kommentoi basecampiin po"
type textarea "x"
type textarea "Kommentoi basecampiin pow"
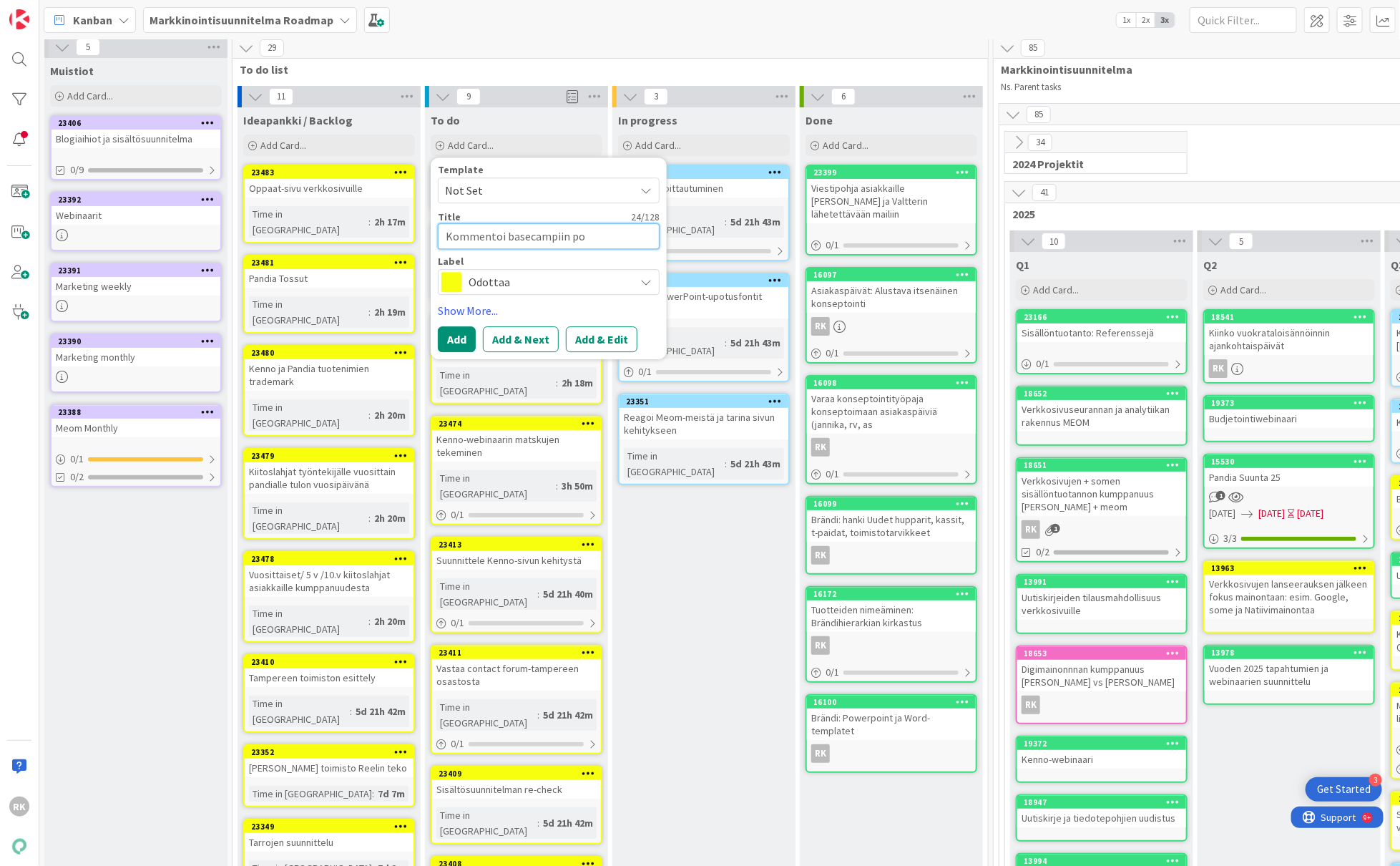
type textarea "x"
type textarea "Kommentoi basecampiin powe"
type textarea "x"
type textarea "Kommentoi basecampiin power"
type textarea "x"
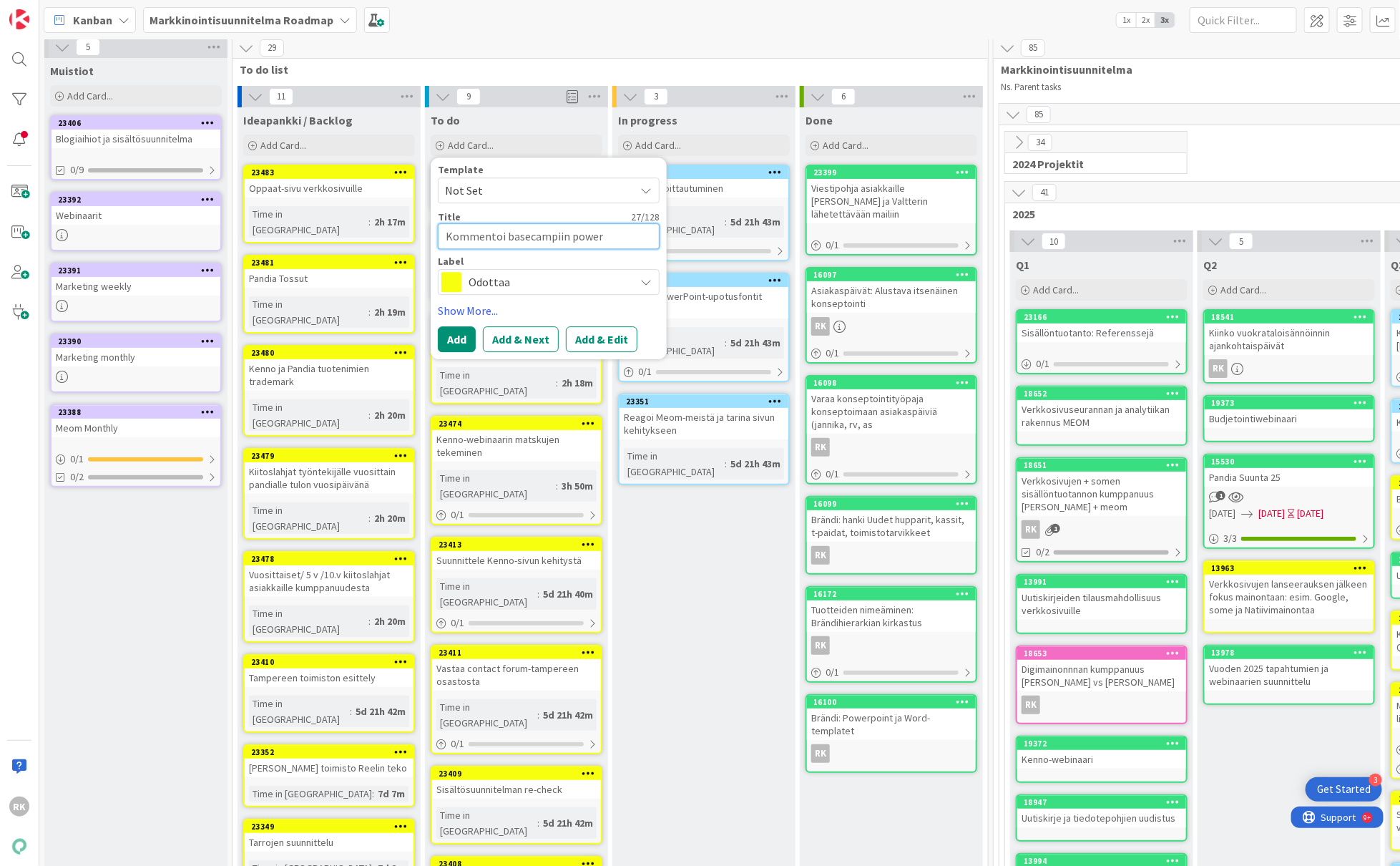
type textarea "Kommentoi basecampiin powerp"
type textarea "x"
type textarea "Kommentoi basecampiin powerpo"
type textarea "x"
type textarea "Kommentoi basecampiin powerpou"
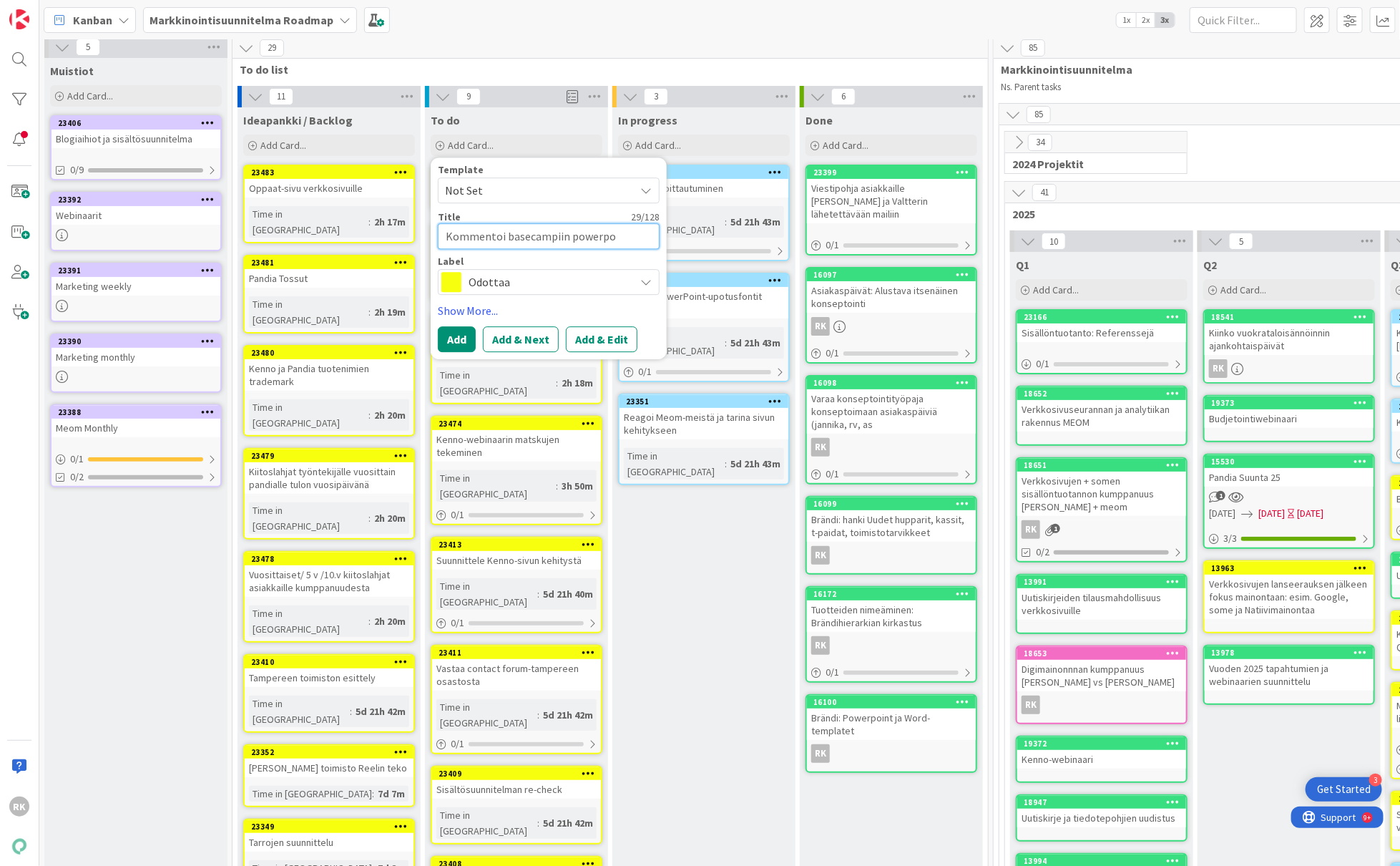
type textarea "x"
type textarea "Kommentoi basecampiin powerpoun"
type textarea "x"
type textarea "Kommentoi basecampiin powerpou"
type textarea "x"
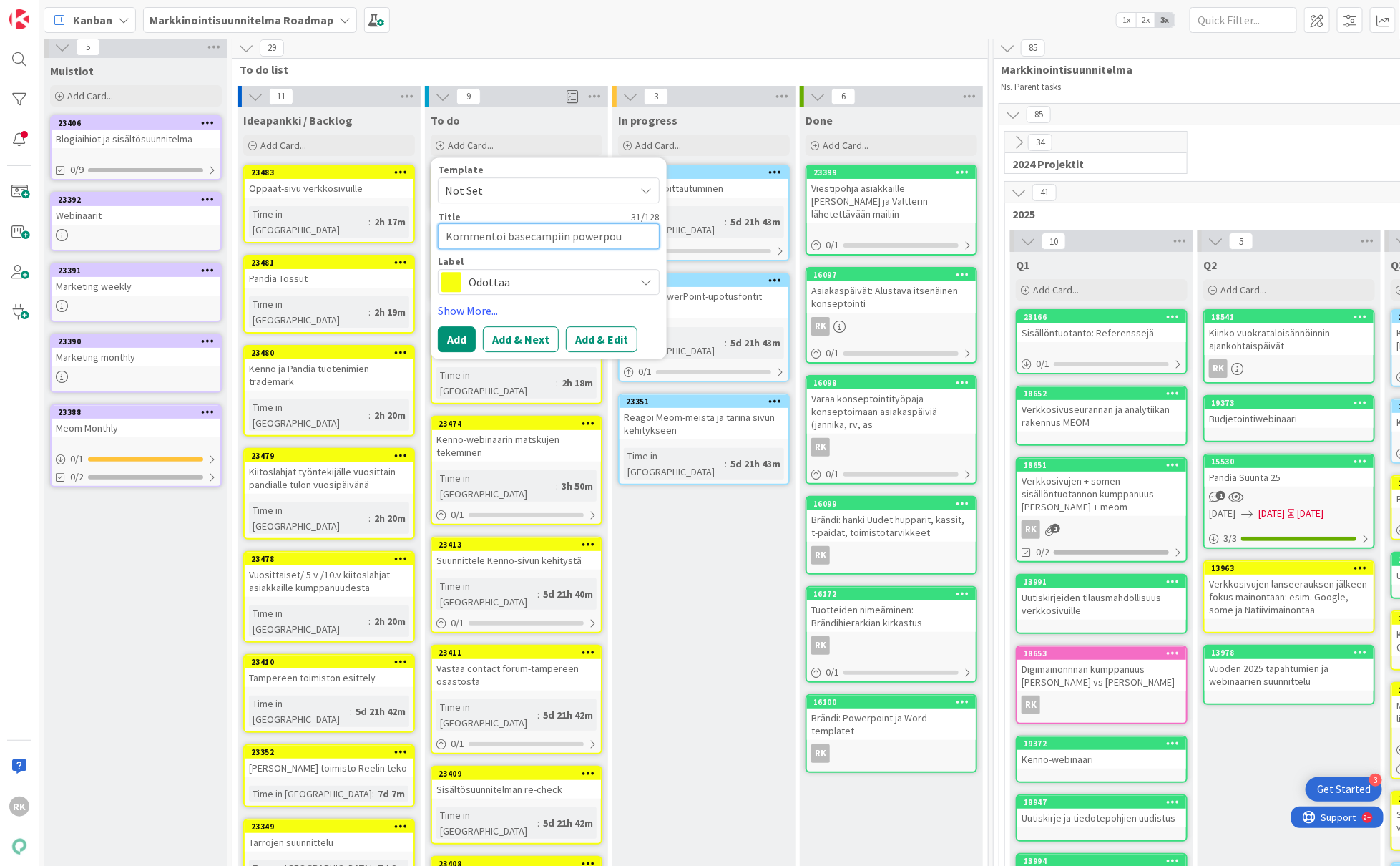
type textarea "Kommentoi basecampiin powerpo"
type textarea "x"
type textarea "Kommentoi basecampiin powerpoi"
type textarea "x"
type textarea "Kommentoi basecampiin powerpoin"
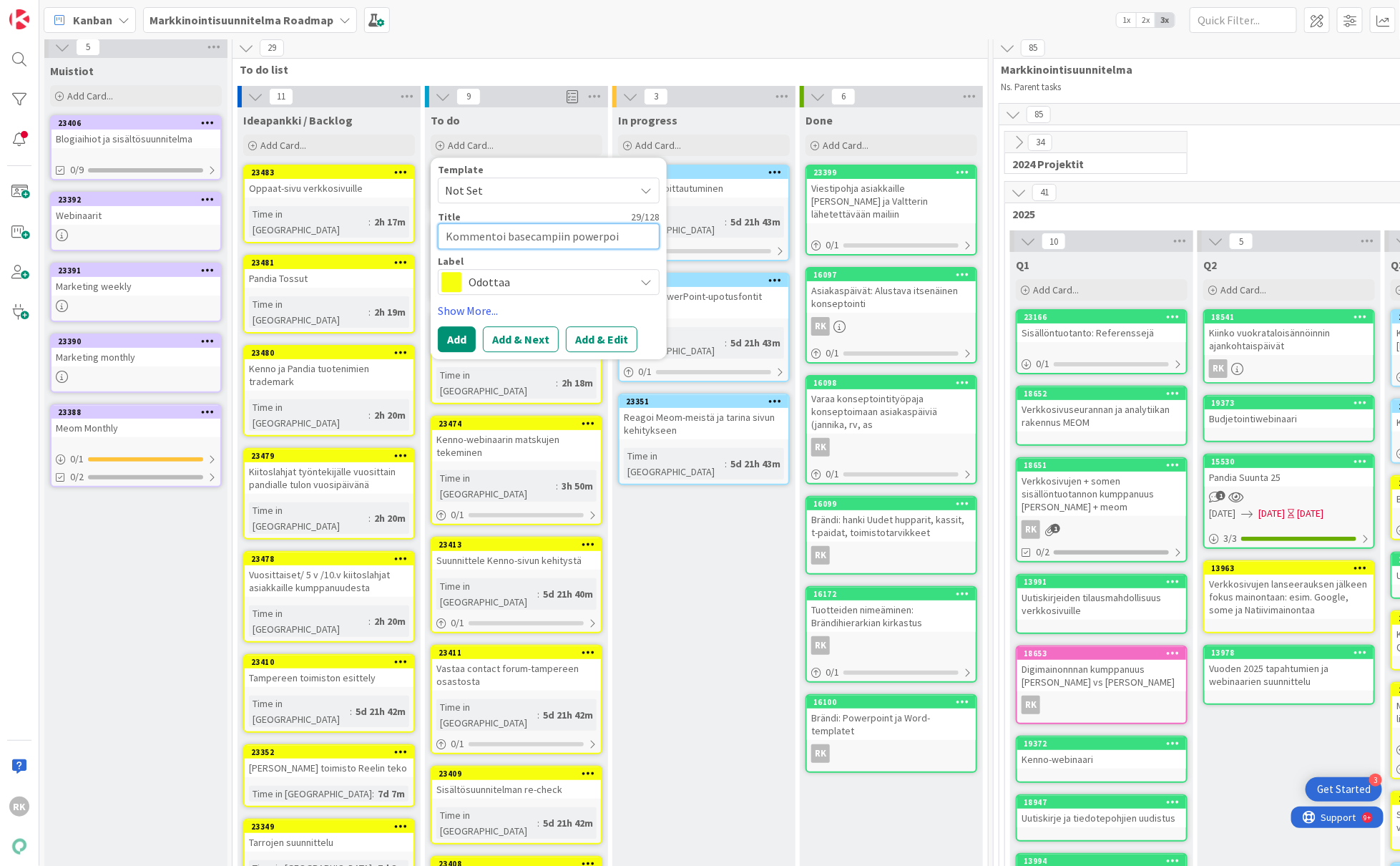
type textarea "x"
type textarea "Kommentoi basecampiin powerpoint"
type textarea "x"
type textarea "Kommentoi basecampiin powerpoint-"
type textarea "x"
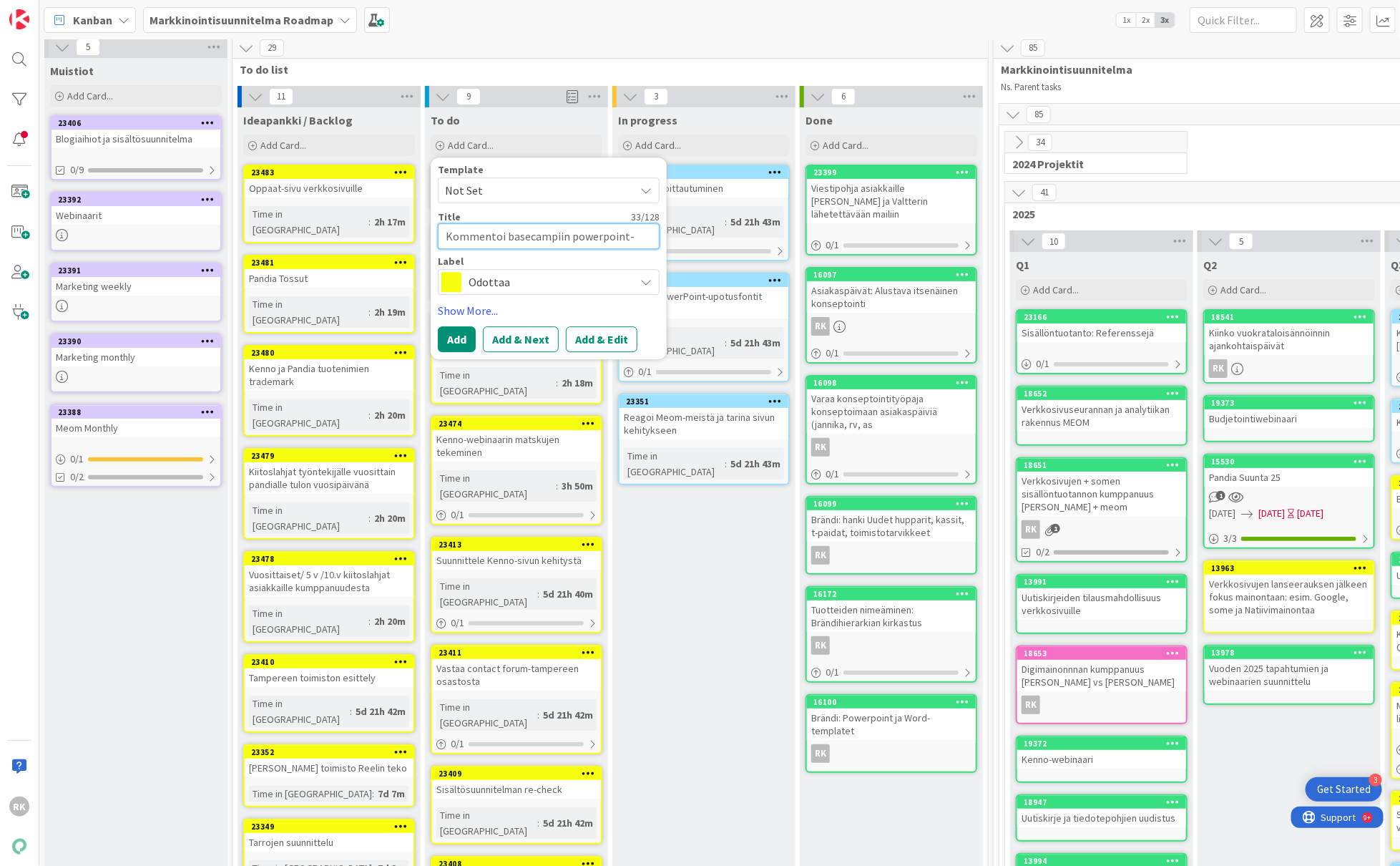
type textarea "Kommentoi basecampiin powerpoint-h"
type textarea "x"
type textarea "Kommentoi basecampiin powerpoint-hop"
type textarea "x"
type textarea "Kommentoi basecampiin powerpoint-hopm"
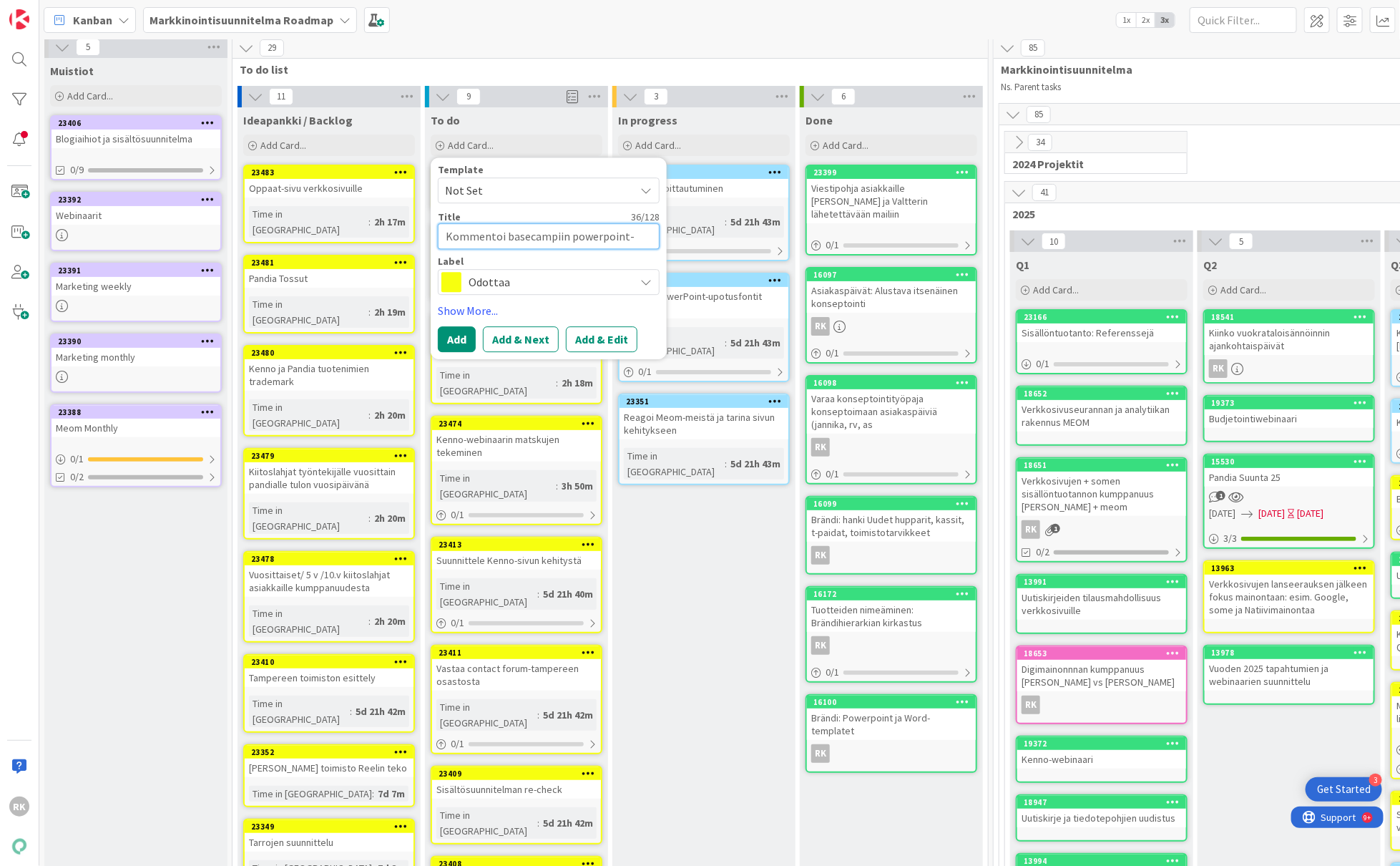
type textarea "x"
type textarea "Kommentoi basecampiin powerpoint-hopmm"
type textarea "x"
type textarea "Kommentoi basecampiin powerpoint-hopm"
type textarea "x"
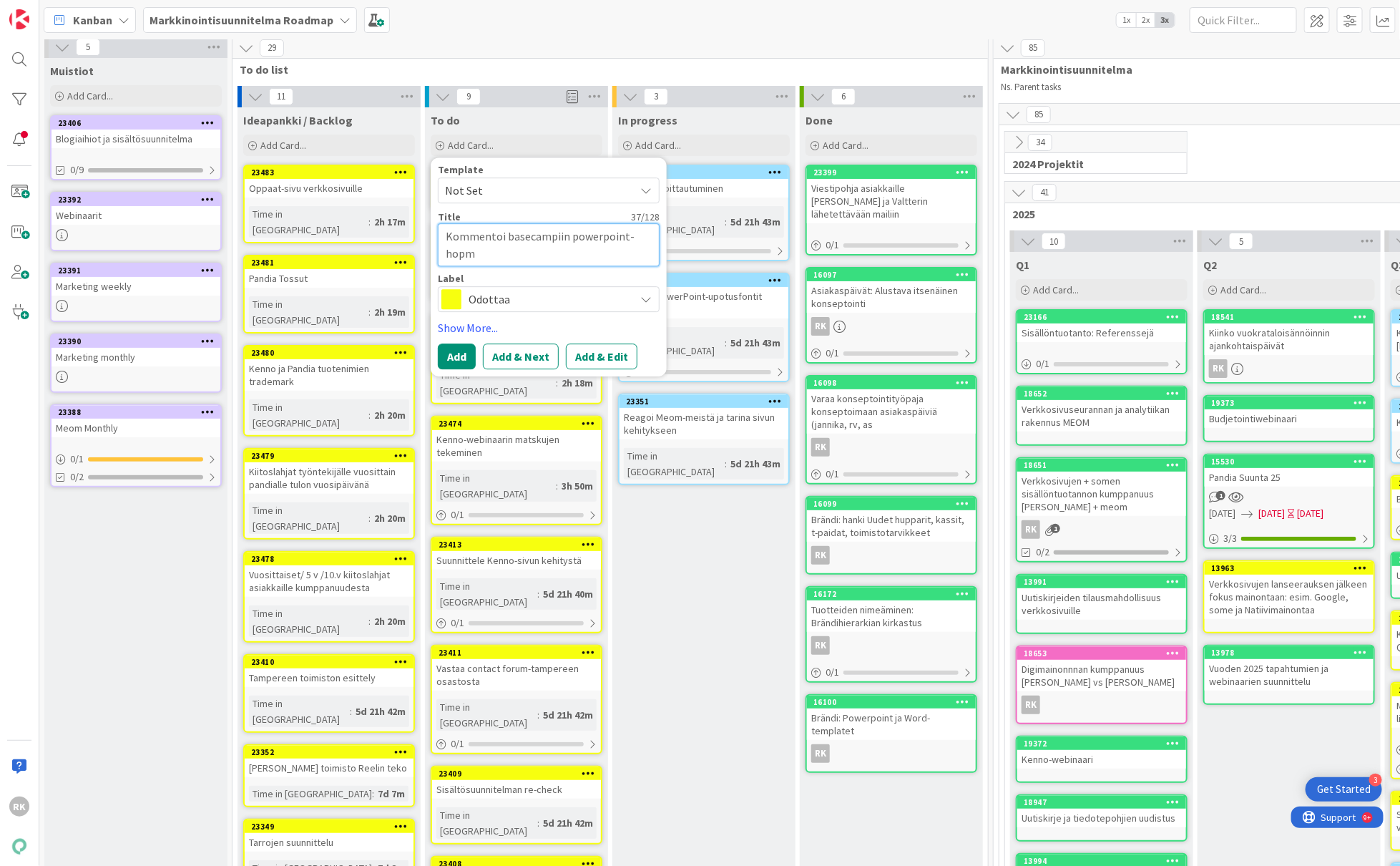
type textarea "Kommentoi basecampiin powerpoint-hop"
type textarea "x"
type textarea "Kommentoi basecampiin powerpoint-ho"
type textarea "x"
type textarea "Kommentoi basecampiin powerpoint-hom"
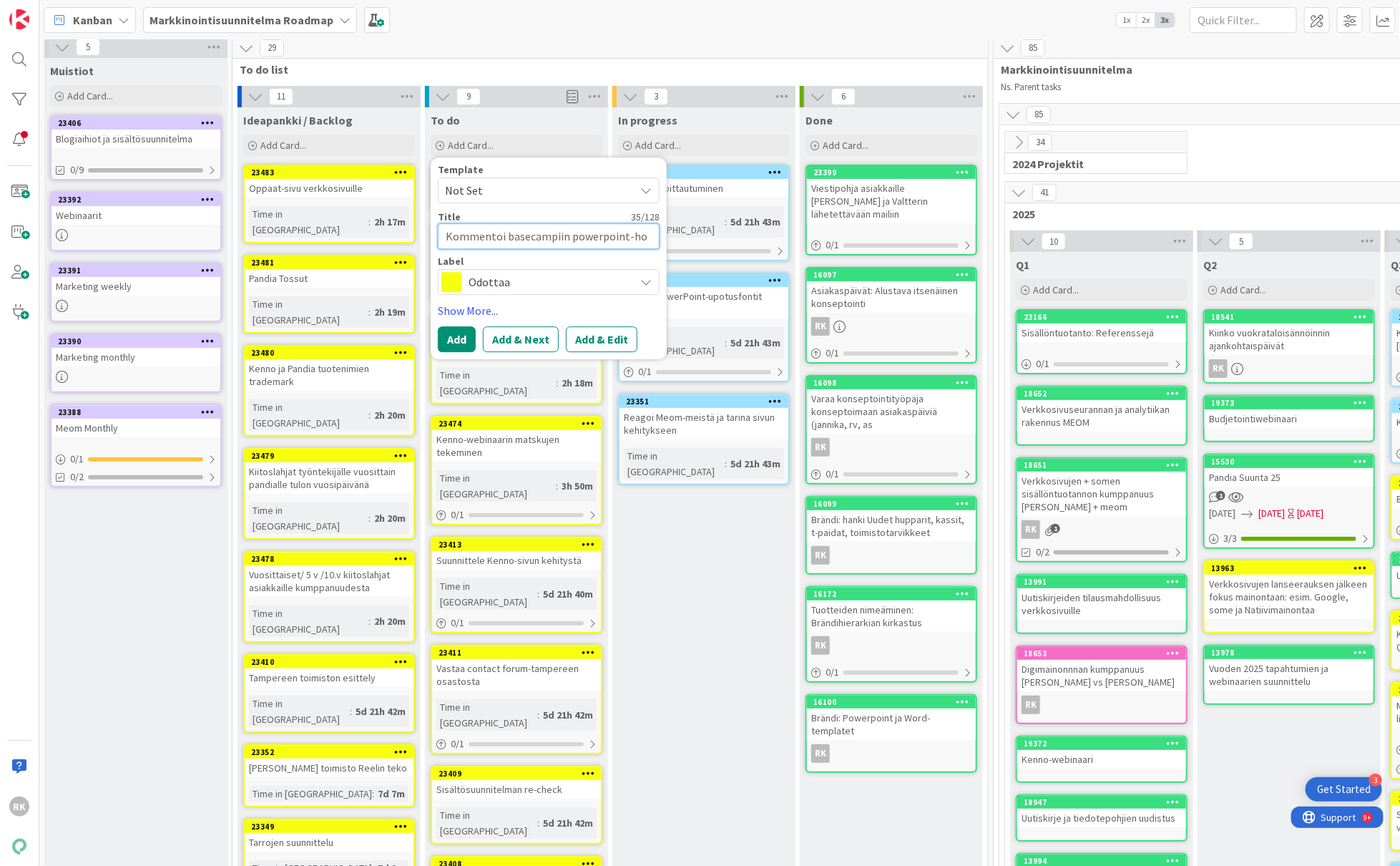
type textarea "x"
type textarea "Kommentoi basecampiin powerpoint-homm"
type textarea "x"
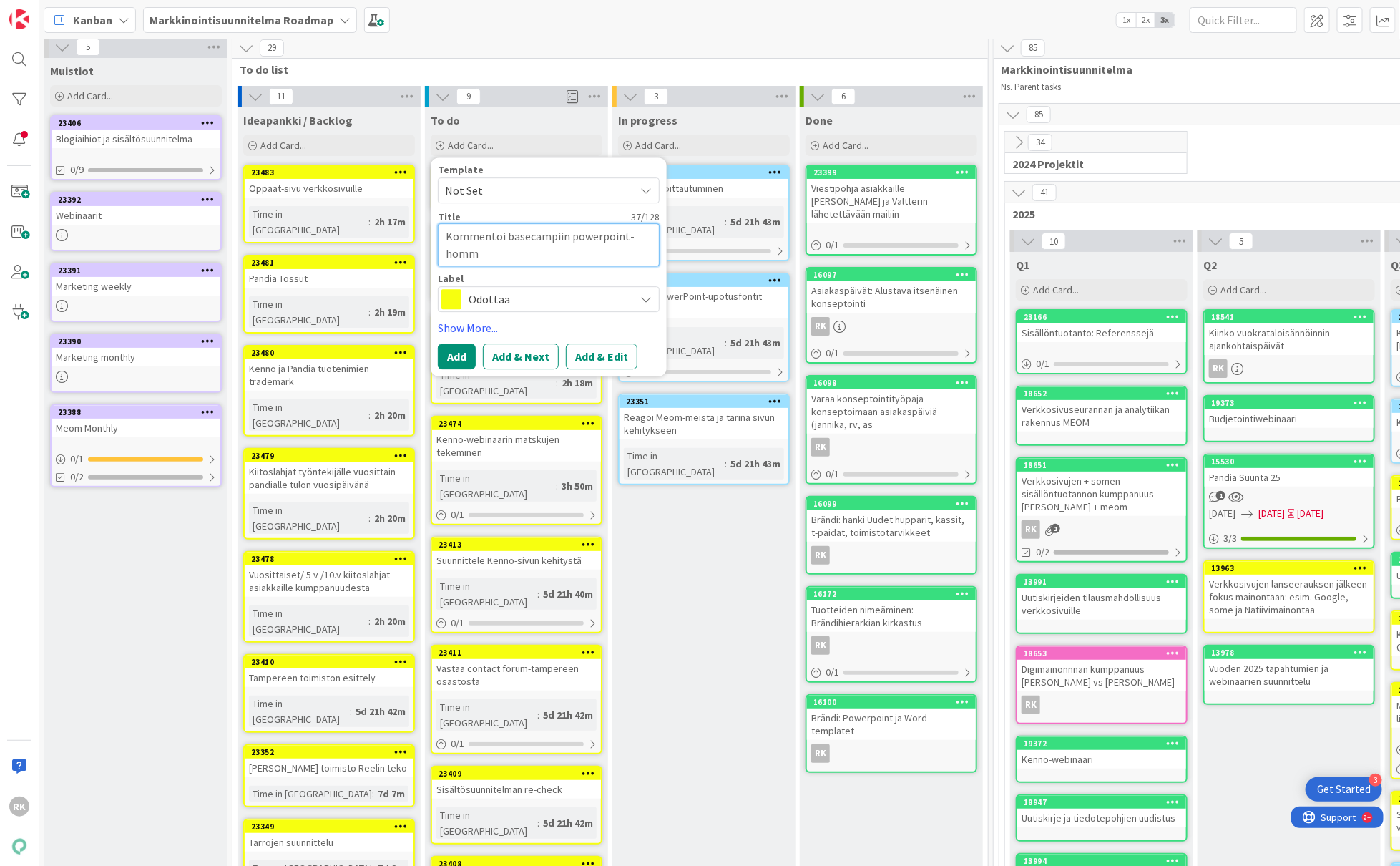
type textarea "Kommentoi basecampiin powerpoint-hommi"
type textarea "x"
type textarea "Kommentoi basecampiin powerpoint-hommia"
type textarea "x"
type textarea "Kommentoi basecampiin powerpoint-hommia"
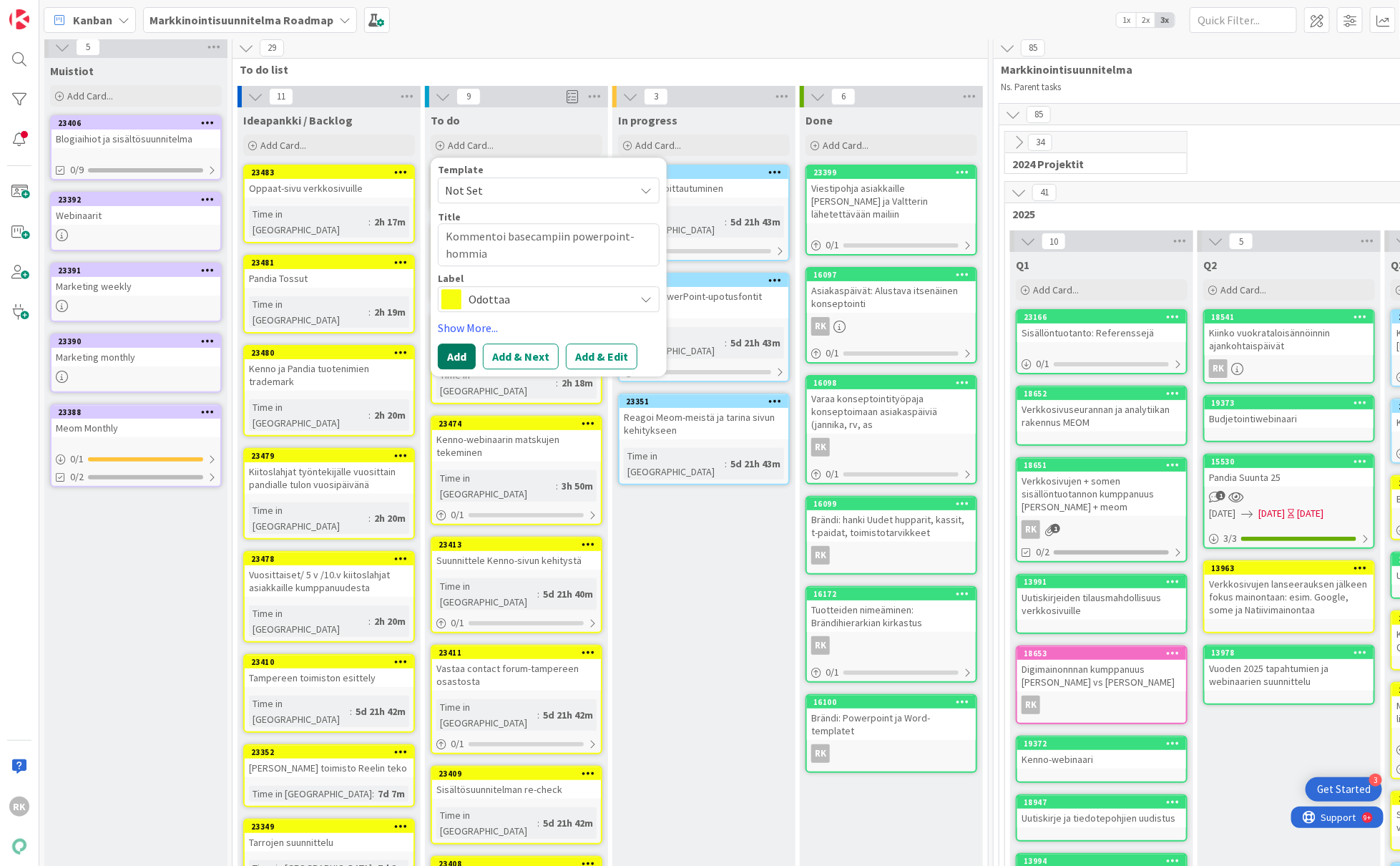
click at [448, 352] on button "Add" at bounding box center [457, 356] width 38 height 26
